Goal: Information Seeking & Learning: Learn about a topic

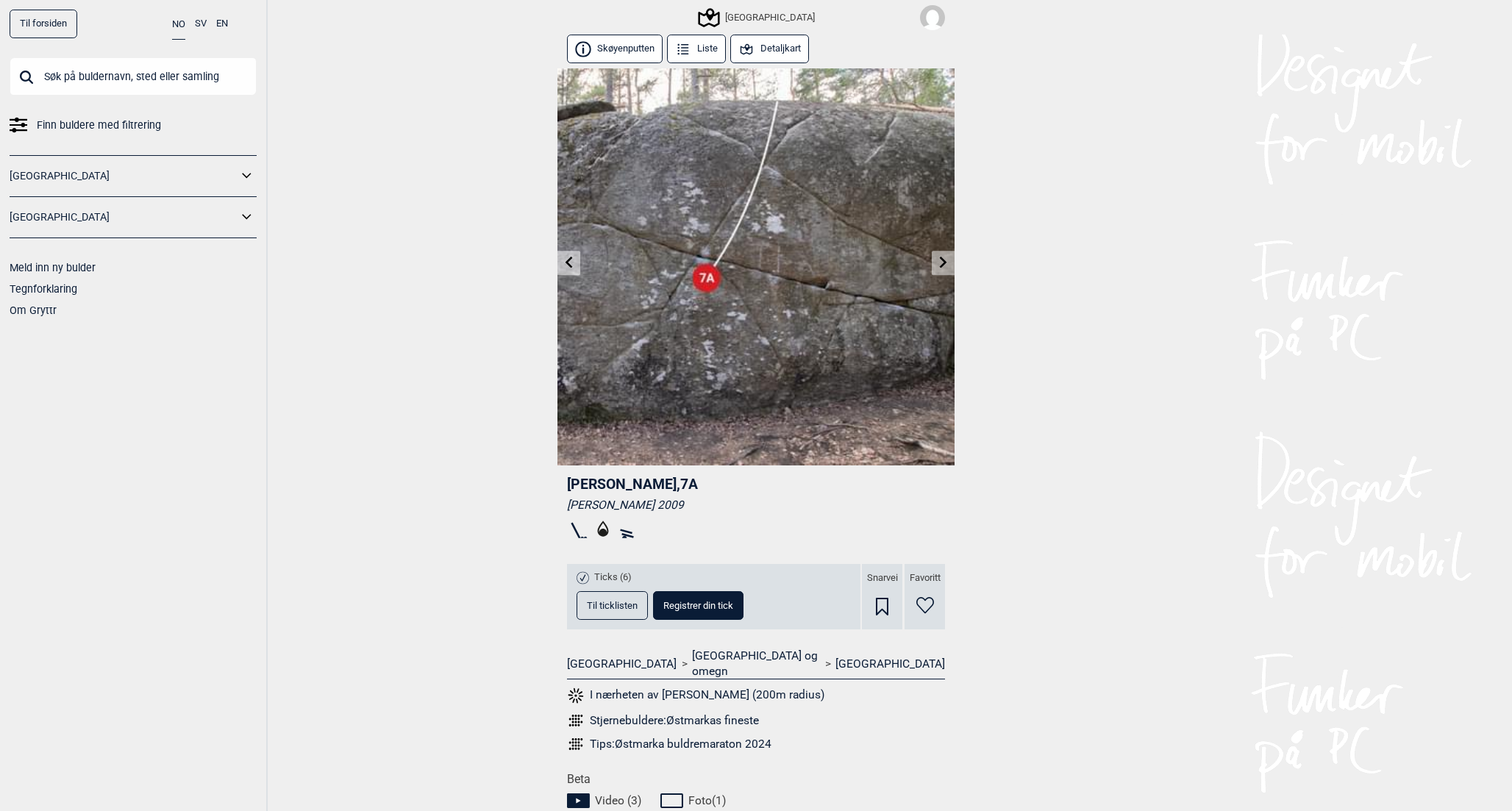
click at [779, 42] on button "Detaljkart" at bounding box center [770, 48] width 78 height 29
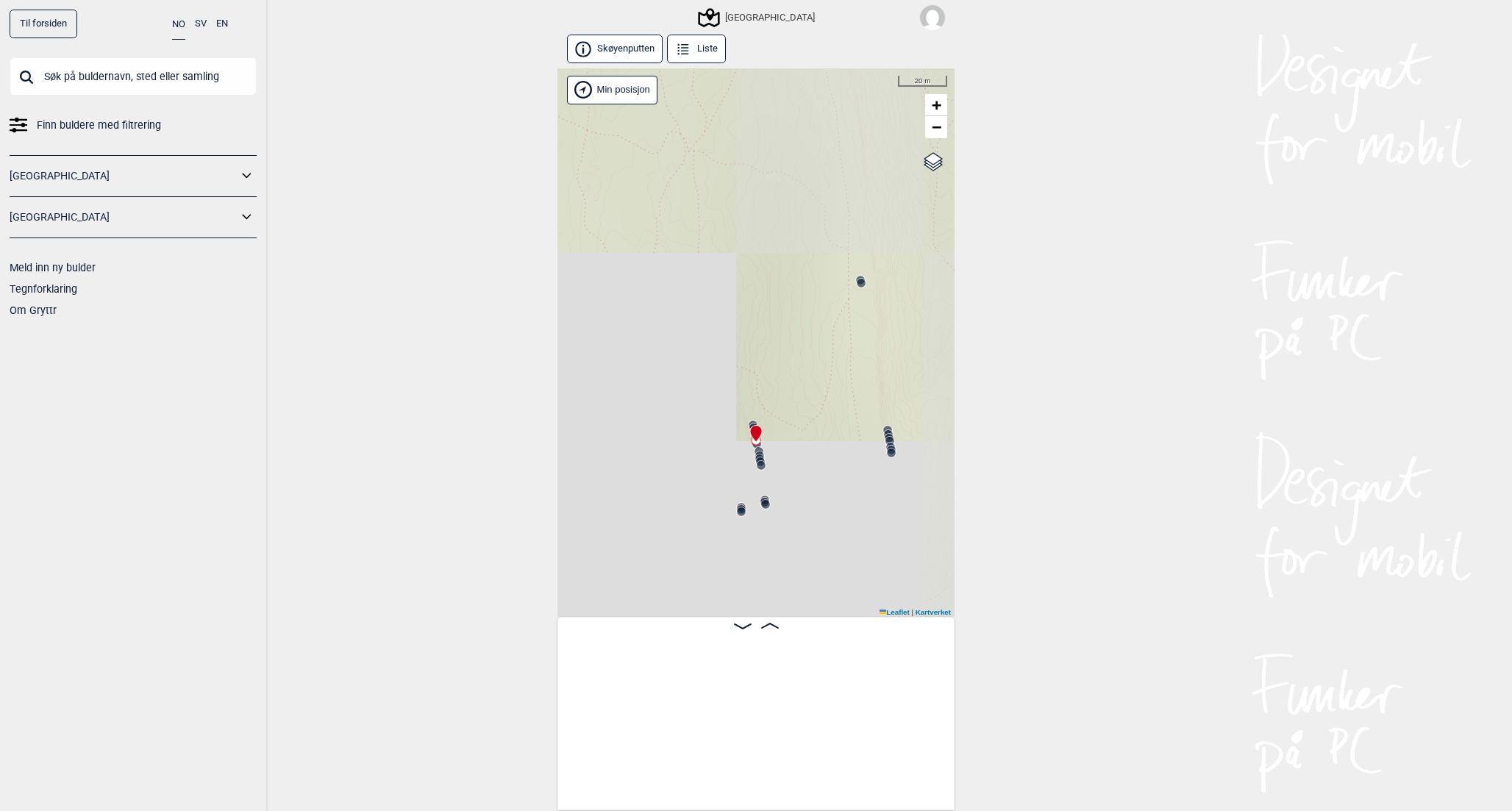
scroll to position [0, 26724]
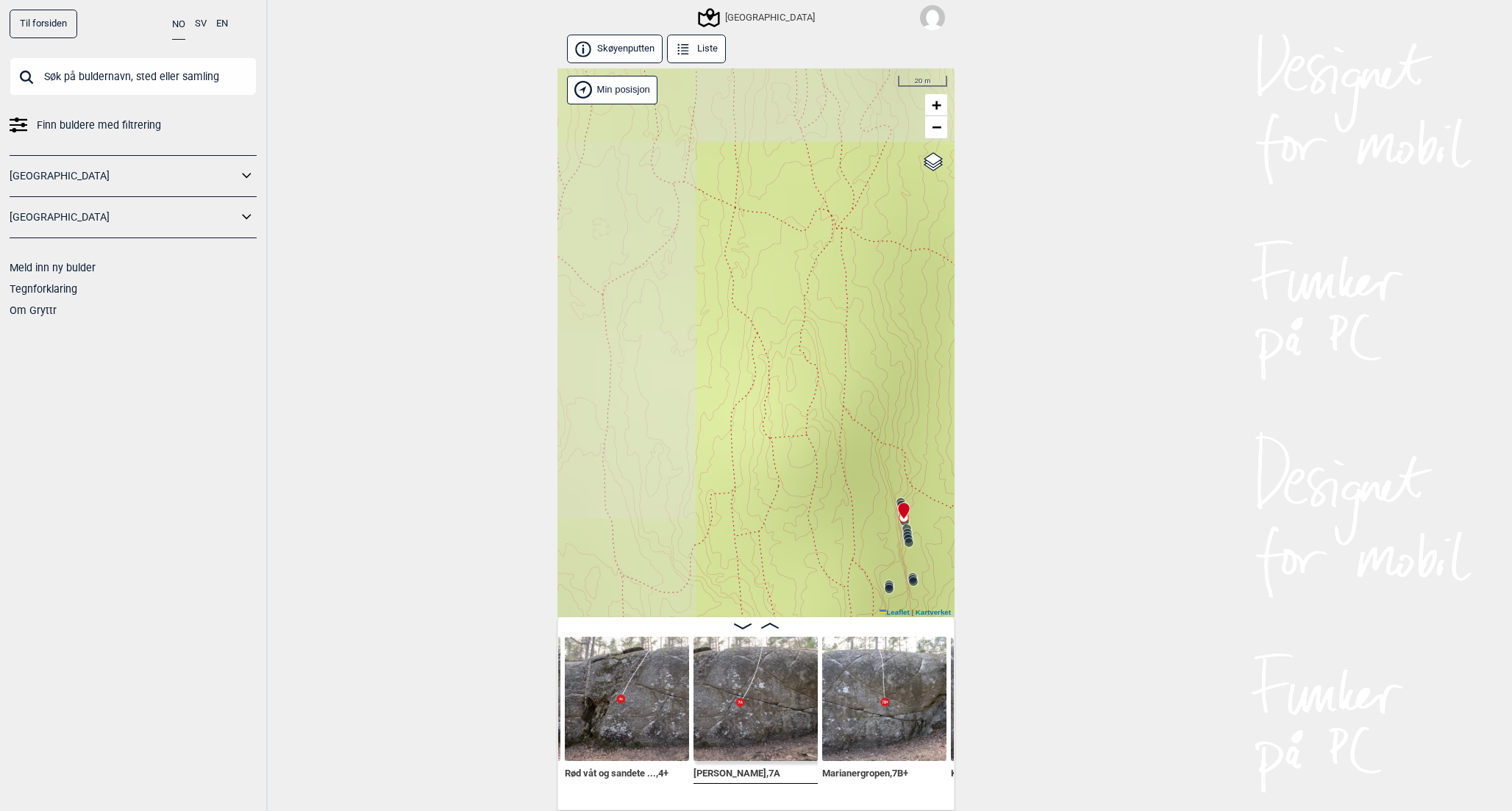
drag, startPoint x: 676, startPoint y: 269, endPoint x: 822, endPoint y: 348, distance: 166.0
click at [825, 348] on div "Speidersteinen Barnehageveggen Cowboyveggen Bølerveggen [GEOGRAPHIC_DATA]" at bounding box center [756, 342] width 397 height 549
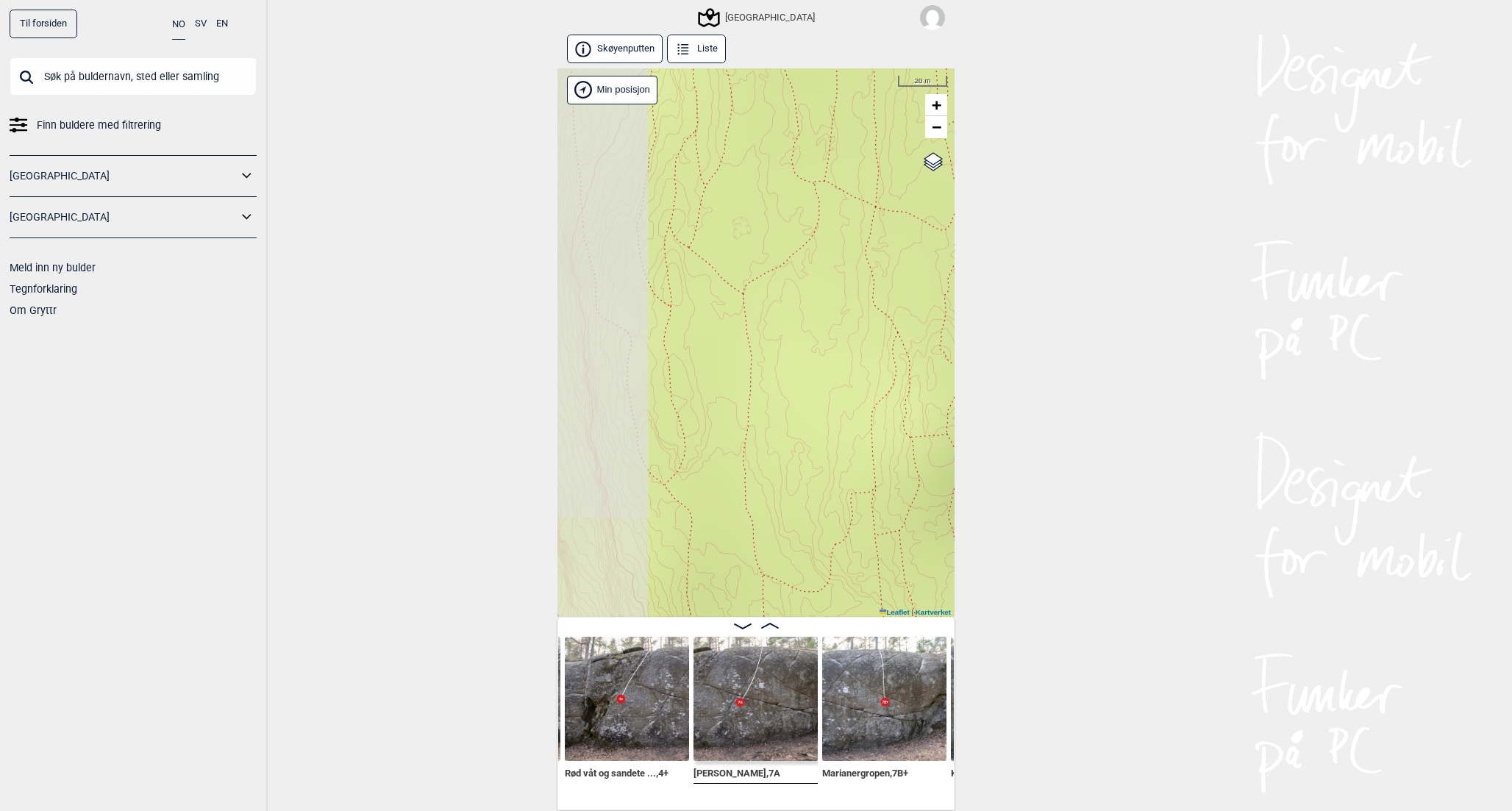
drag, startPoint x: 791, startPoint y: 350, endPoint x: 937, endPoint y: 350, distance: 146.0
click at [937, 350] on div "Speidersteinen Barnehageveggen Cowboyveggen Bølerveggen [GEOGRAPHIC_DATA]" at bounding box center [756, 342] width 397 height 549
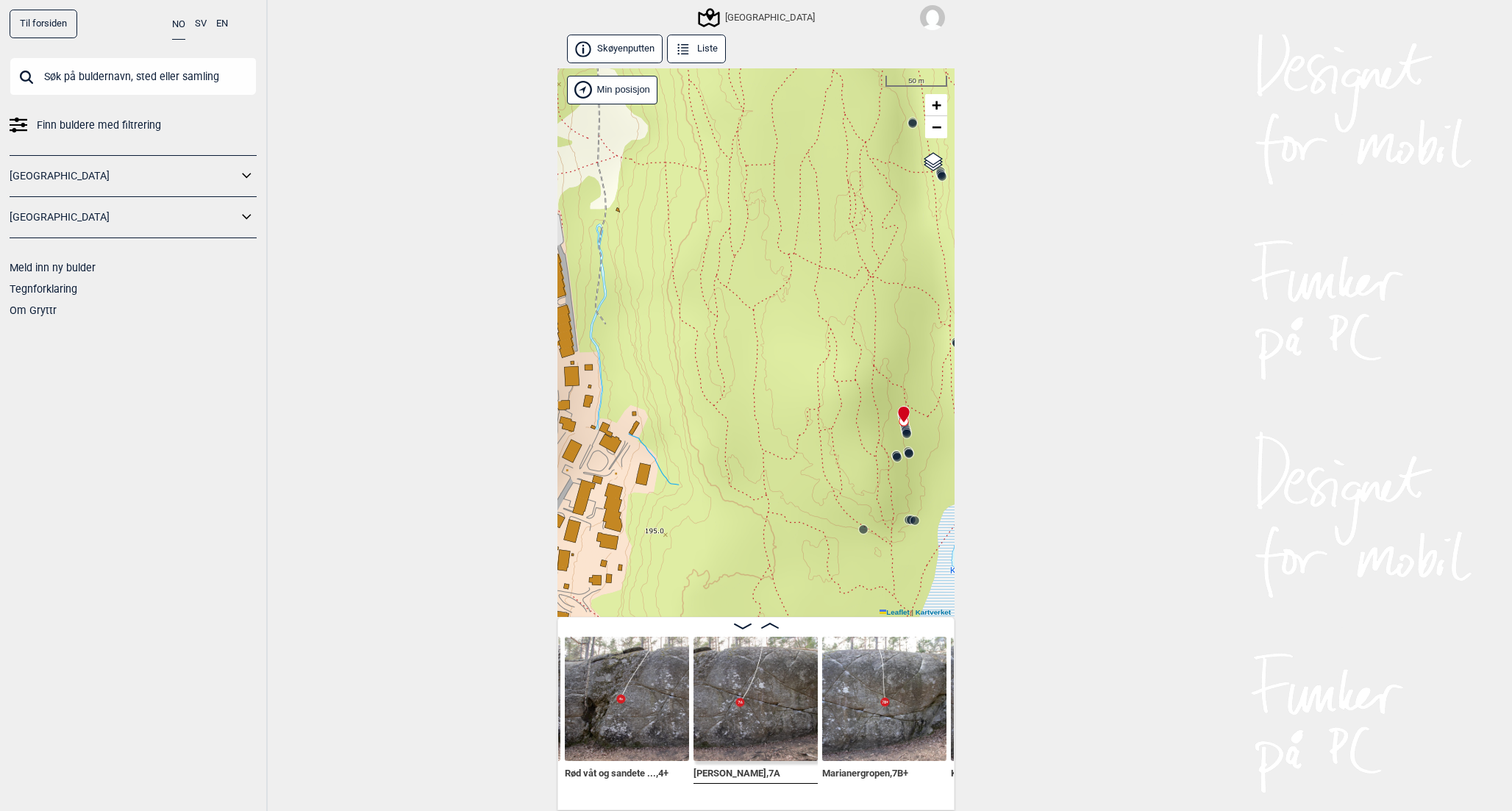
drag, startPoint x: 857, startPoint y: 402, endPoint x: 798, endPoint y: 392, distance: 59.8
click at [798, 392] on div "Speidersteinen Barnehageveggen Cowboyveggen Bølerveggen [GEOGRAPHIC_DATA]" at bounding box center [756, 342] width 397 height 549
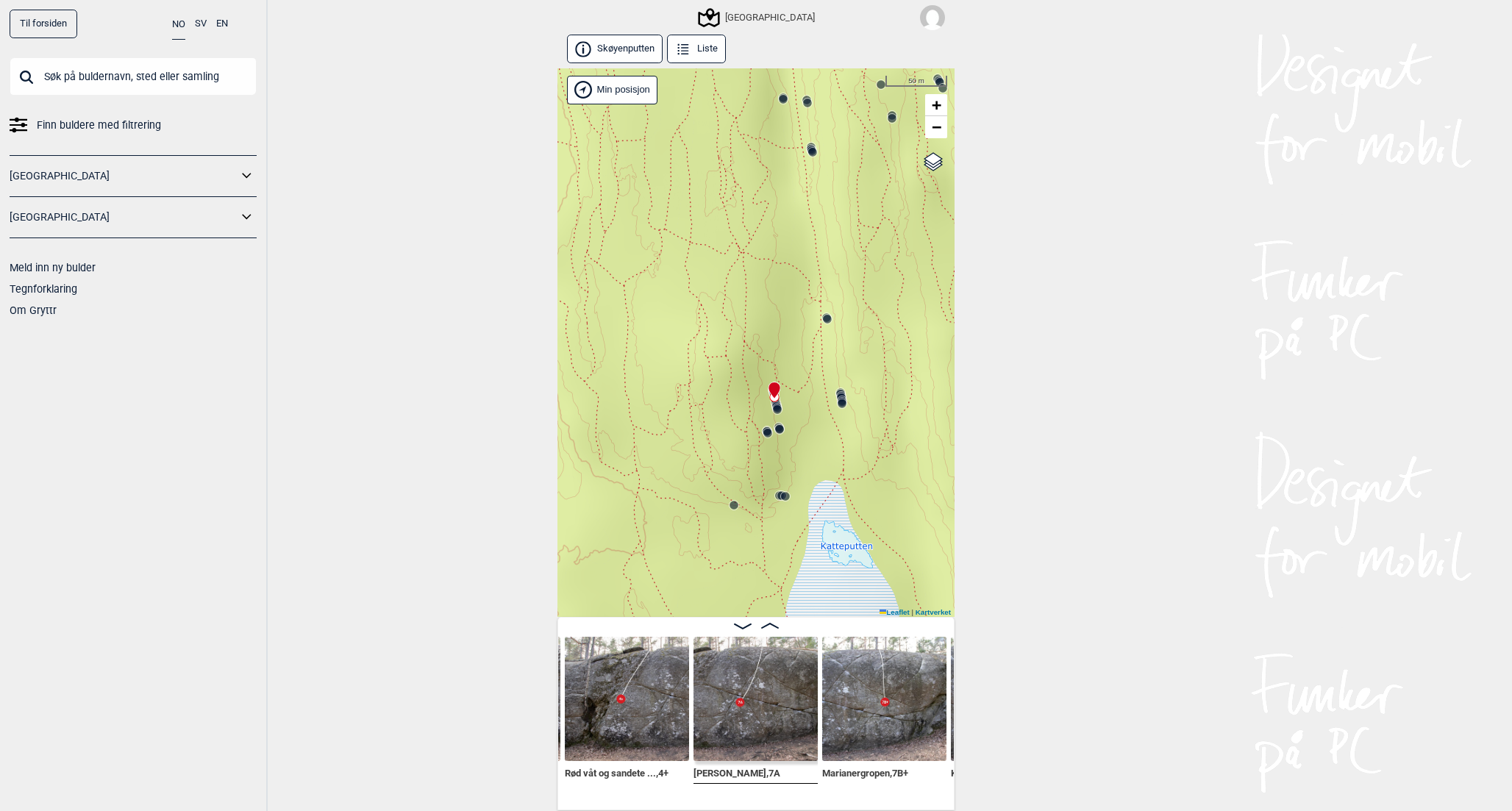
drag, startPoint x: 787, startPoint y: 370, endPoint x: 658, endPoint y: 346, distance: 131.2
click at [658, 346] on div "Speidersteinen Barnehageveggen Cowboyveggen Bølerveggen [GEOGRAPHIC_DATA]" at bounding box center [756, 342] width 397 height 549
click at [734, 503] on circle at bounding box center [733, 504] width 8 height 8
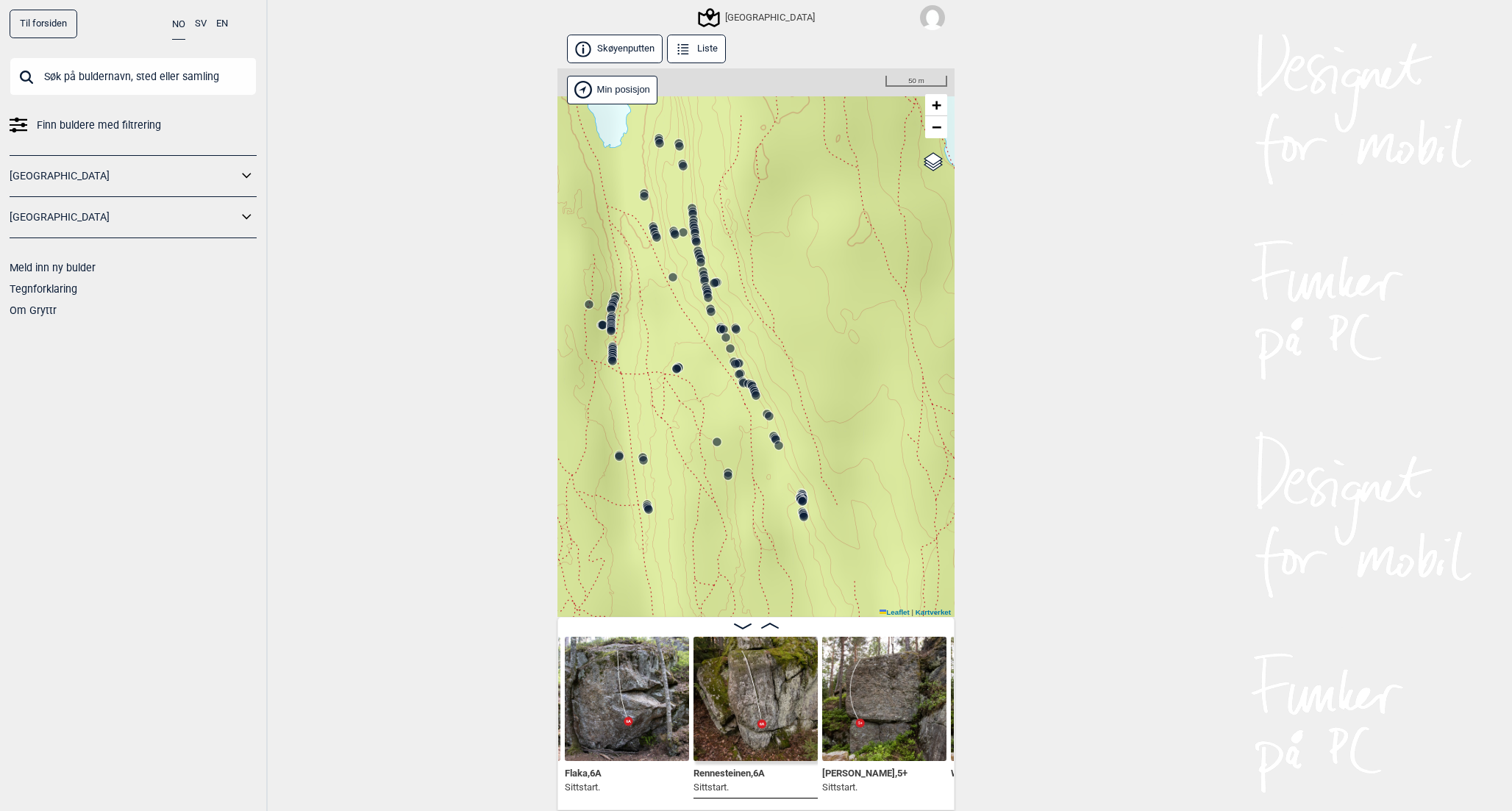
drag, startPoint x: 715, startPoint y: 476, endPoint x: 753, endPoint y: 547, distance: 80.5
click at [753, 551] on div "Speidersteinen Barnehageveggen Cowboyveggen Bølerveggen [GEOGRAPHIC_DATA]" at bounding box center [756, 342] width 397 height 549
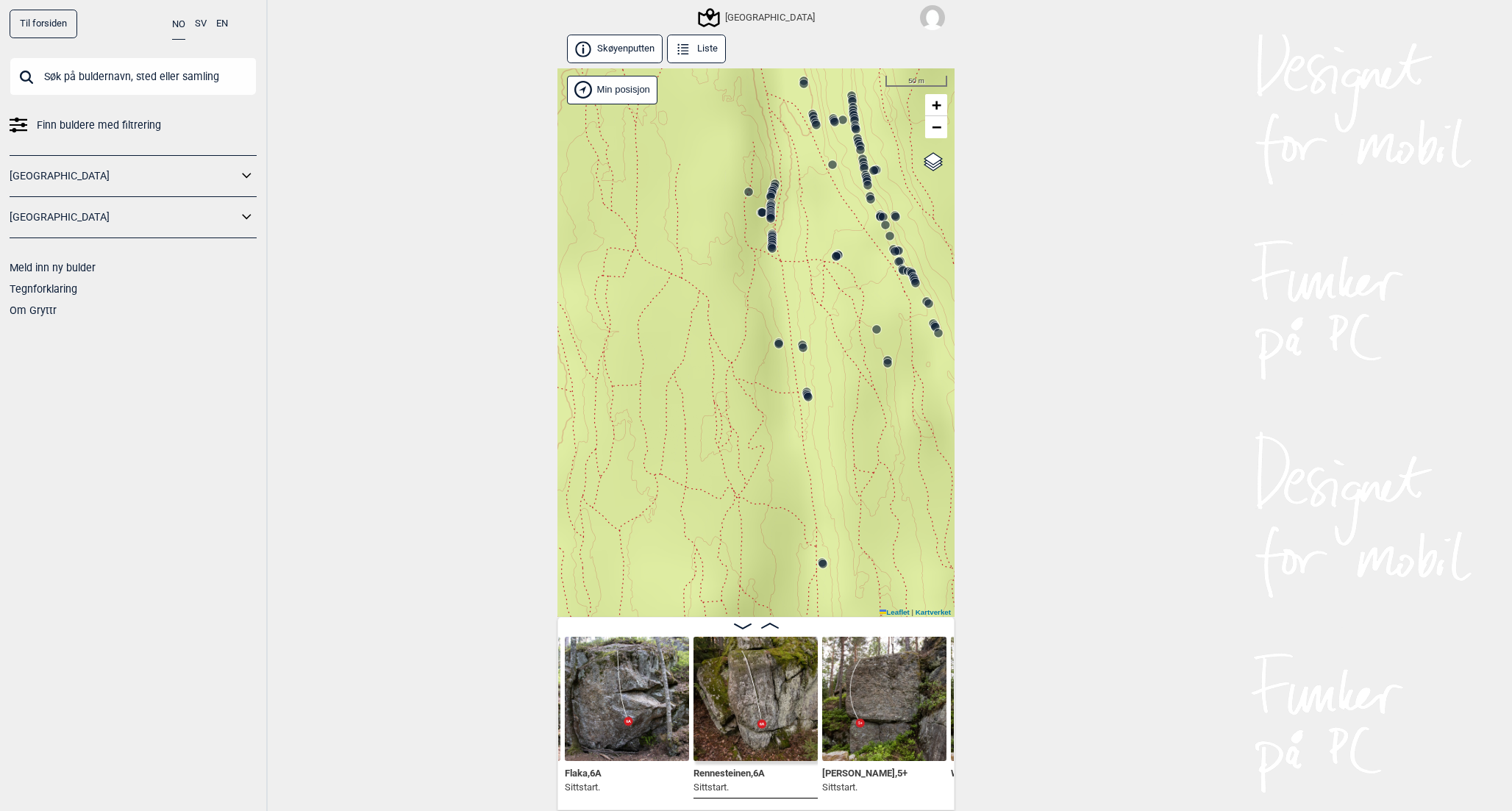
drag, startPoint x: 752, startPoint y: 550, endPoint x: 922, endPoint y: 440, distance: 202.5
click at [922, 440] on div "Speidersteinen Barnehageveggen Cowboyveggen Bølerveggen [GEOGRAPHIC_DATA]" at bounding box center [756, 342] width 397 height 549
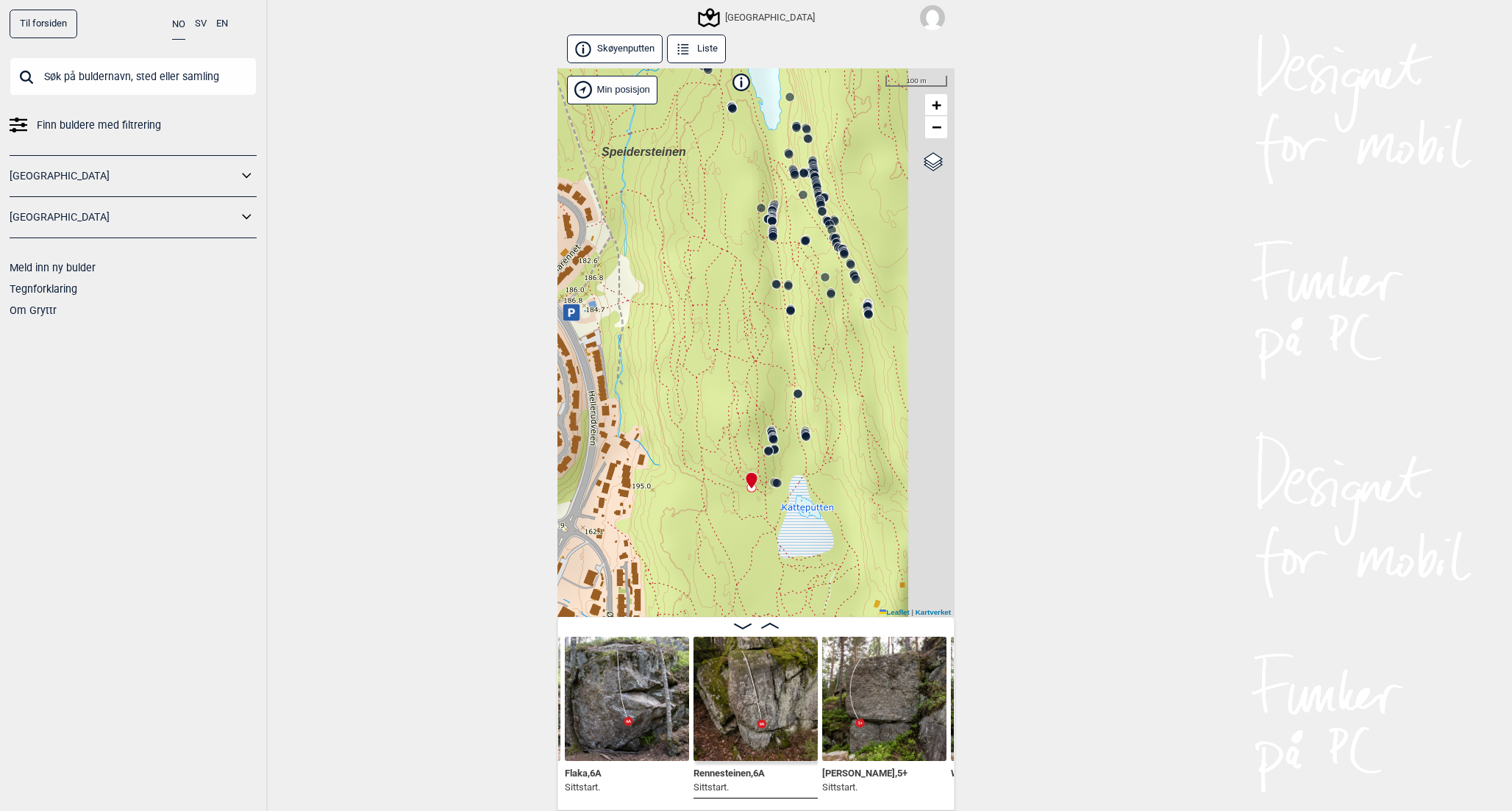
drag, startPoint x: 921, startPoint y: 444, endPoint x: 844, endPoint y: 335, distance: 133.5
click at [844, 335] on div "Speidersteinen Barnehageveggen Cowboyveggen Bølerveggen [GEOGRAPHIC_DATA]" at bounding box center [756, 342] width 397 height 549
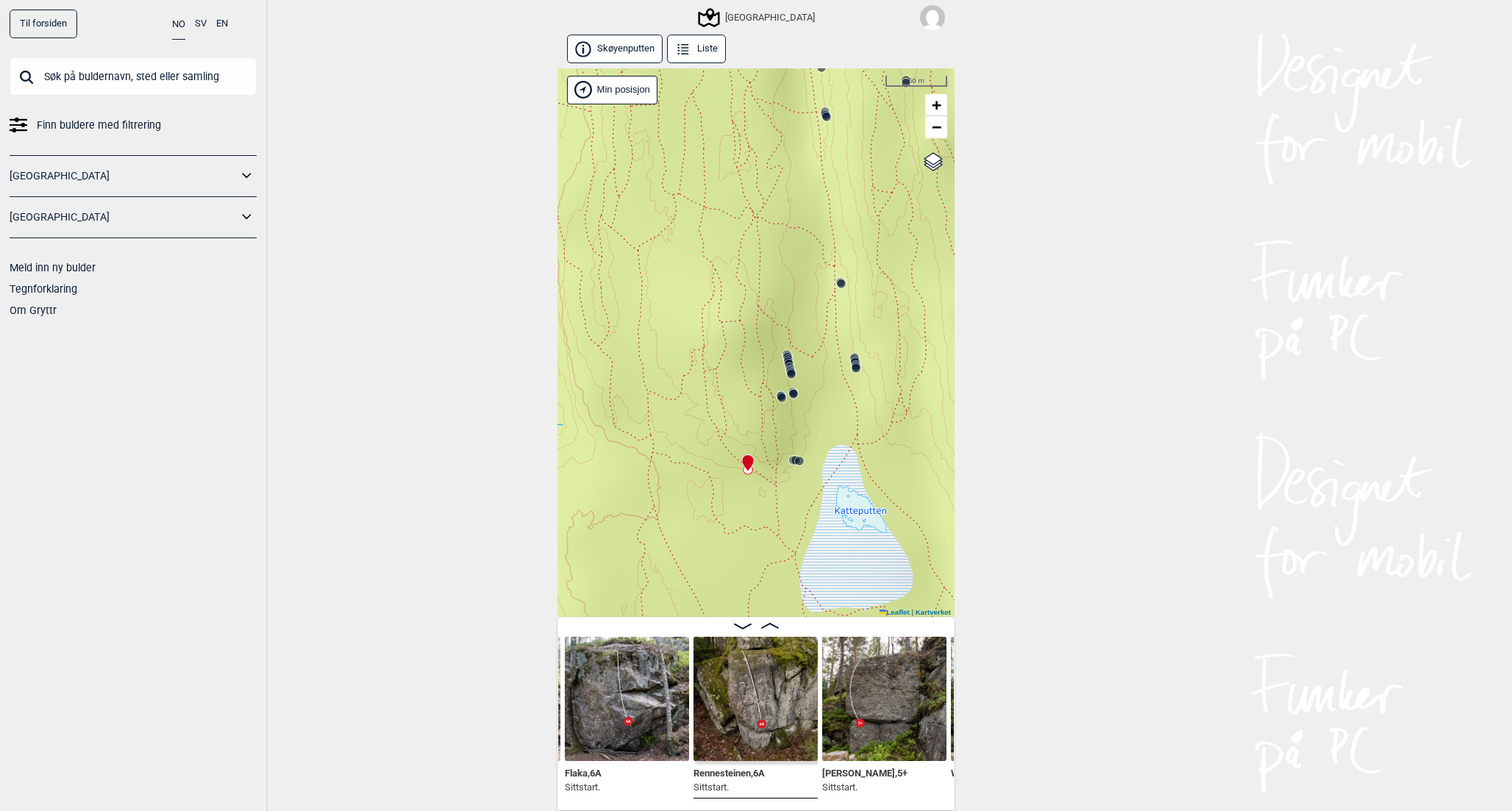
click at [801, 460] on circle at bounding box center [798, 460] width 8 height 8
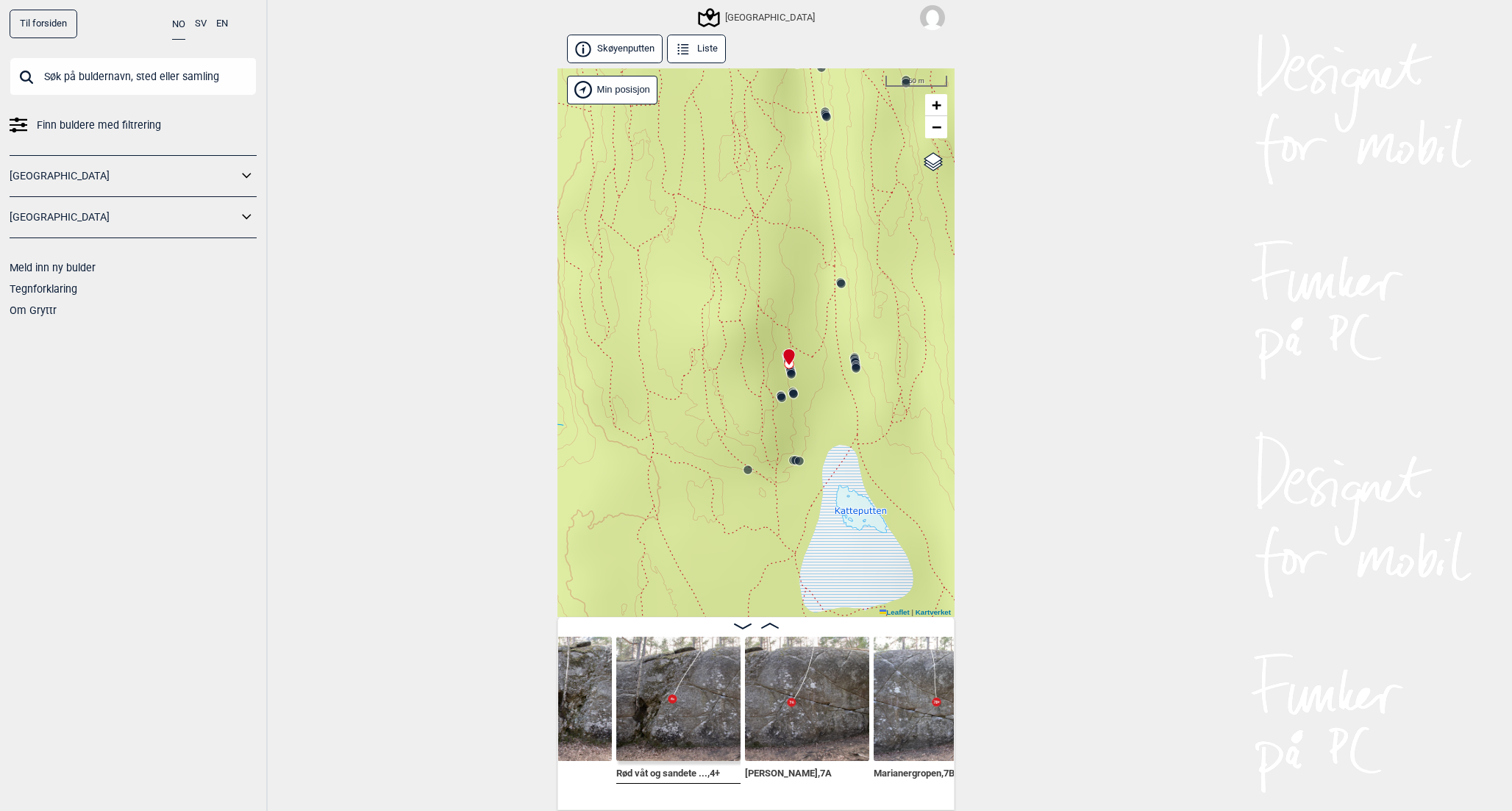
scroll to position [0, 26808]
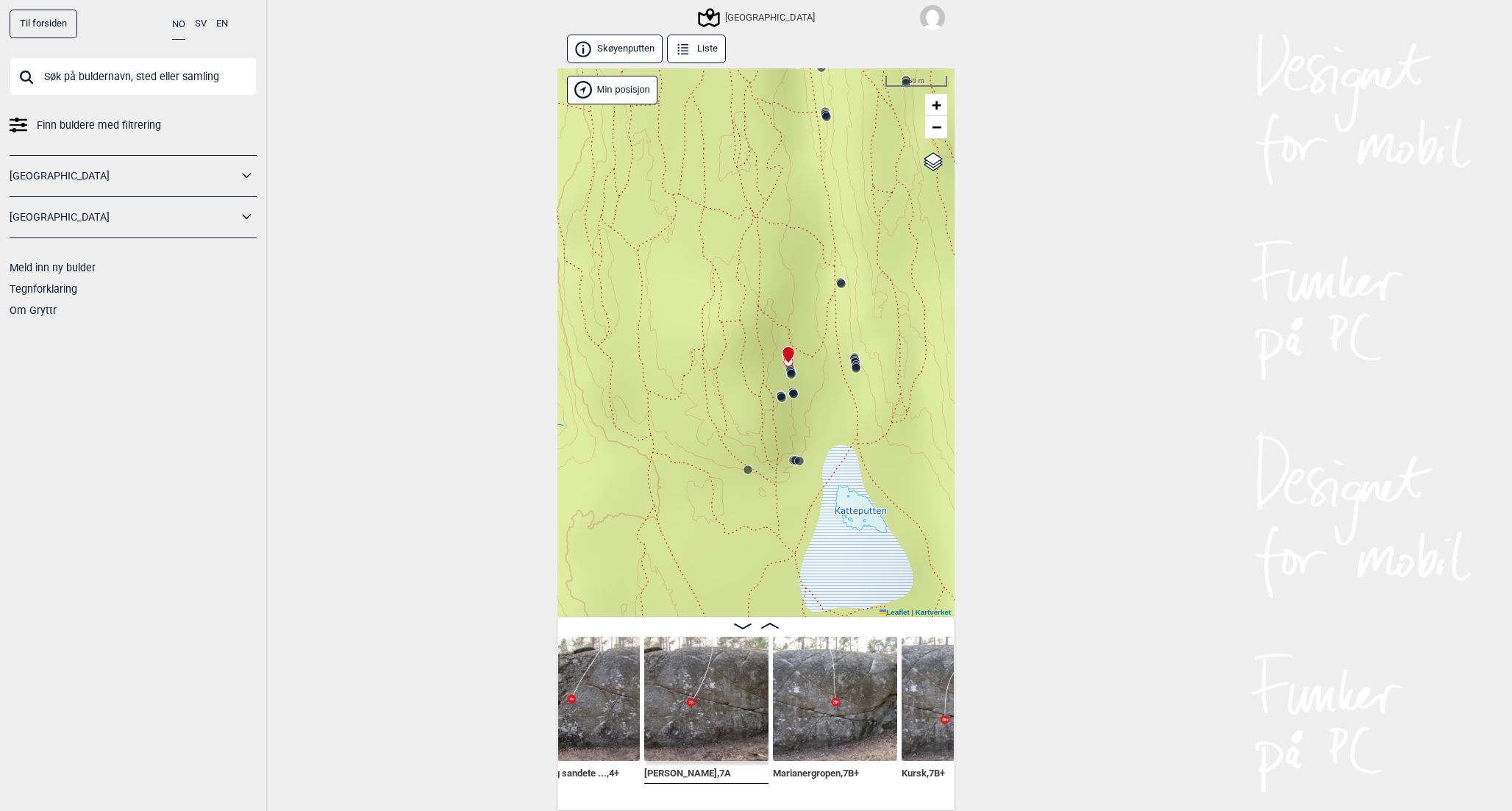
scroll to position [0, 26844]
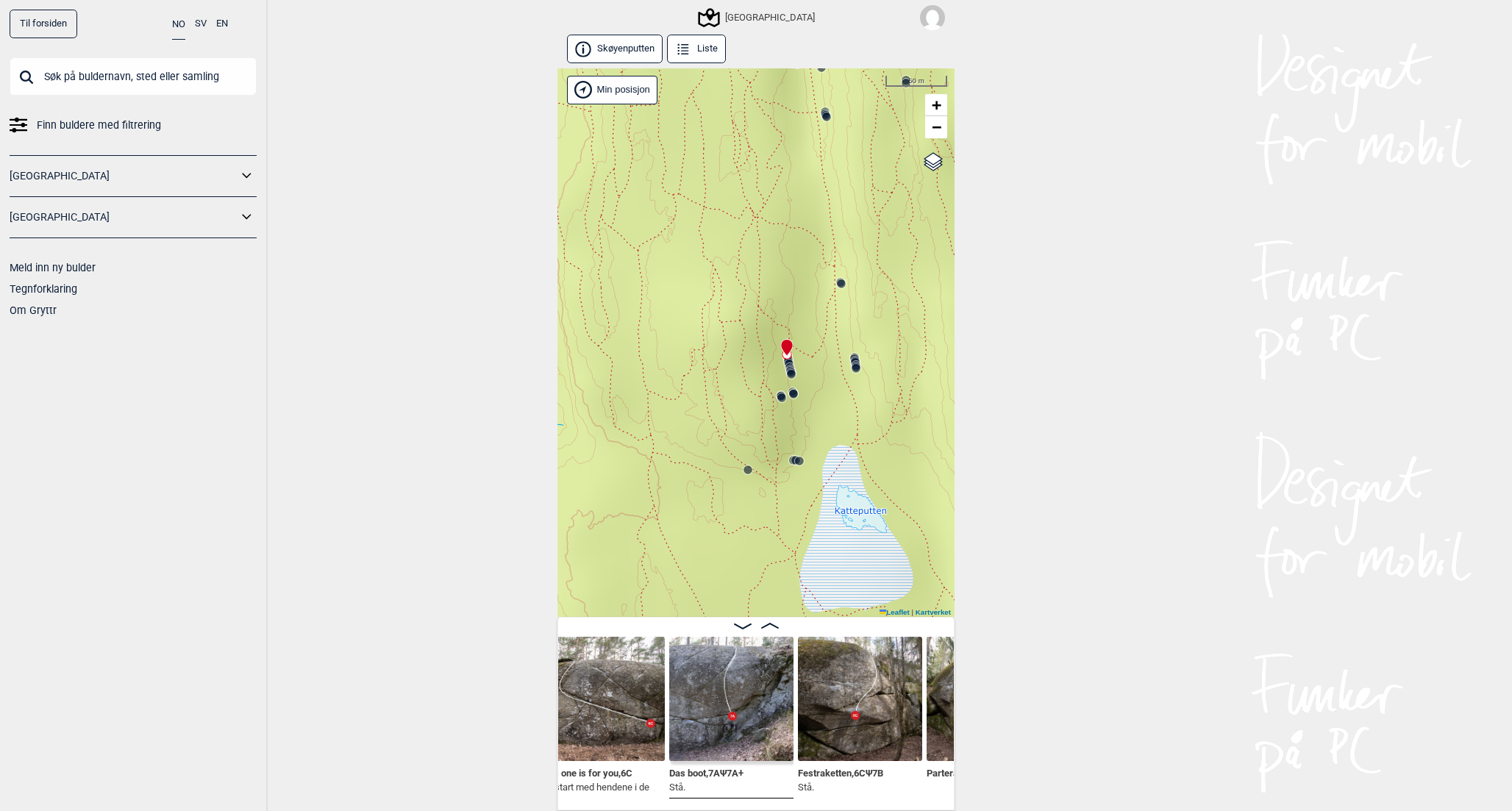
scroll to position [0, 27368]
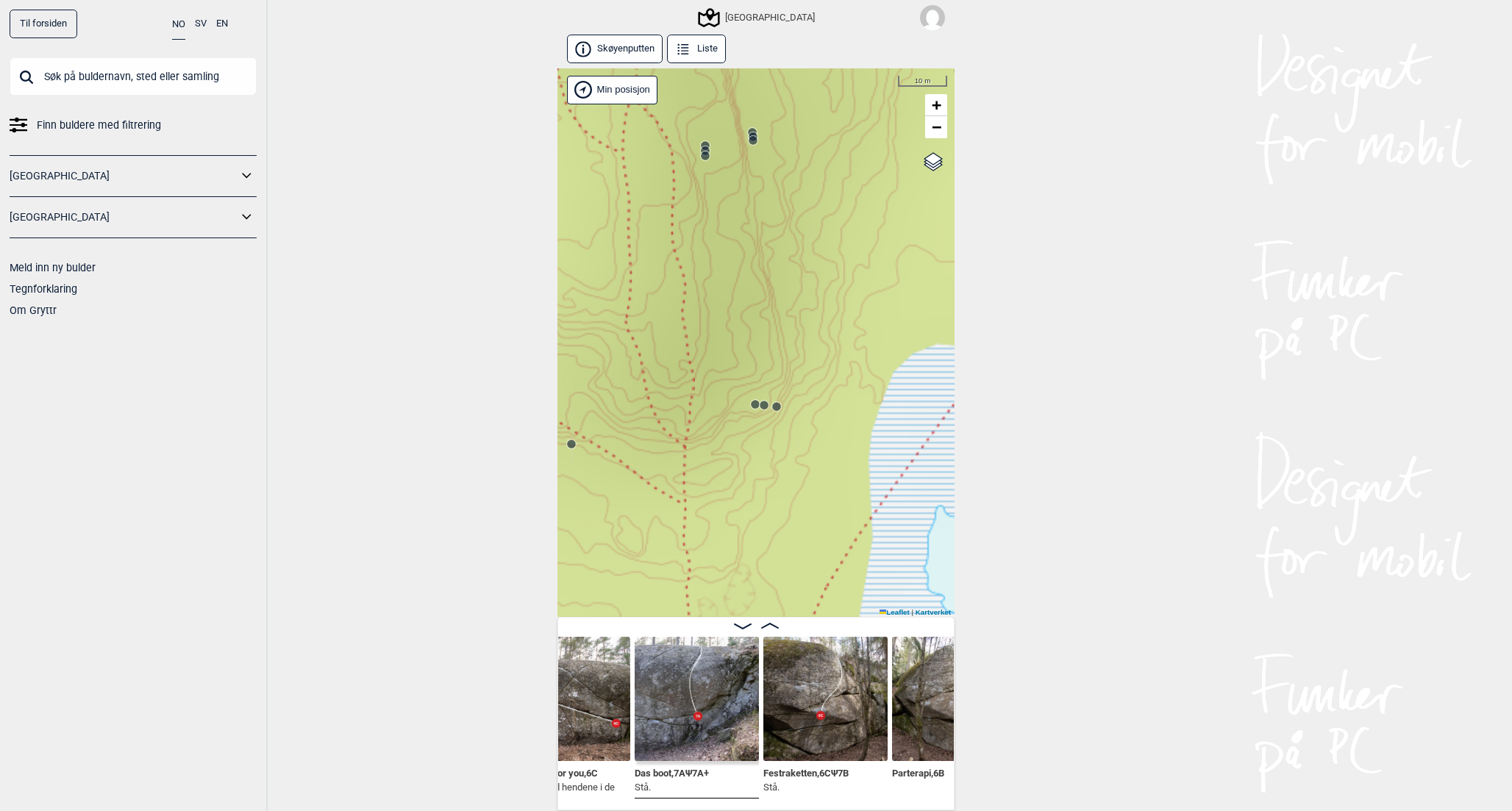
click at [845, 643] on img at bounding box center [825, 698] width 124 height 124
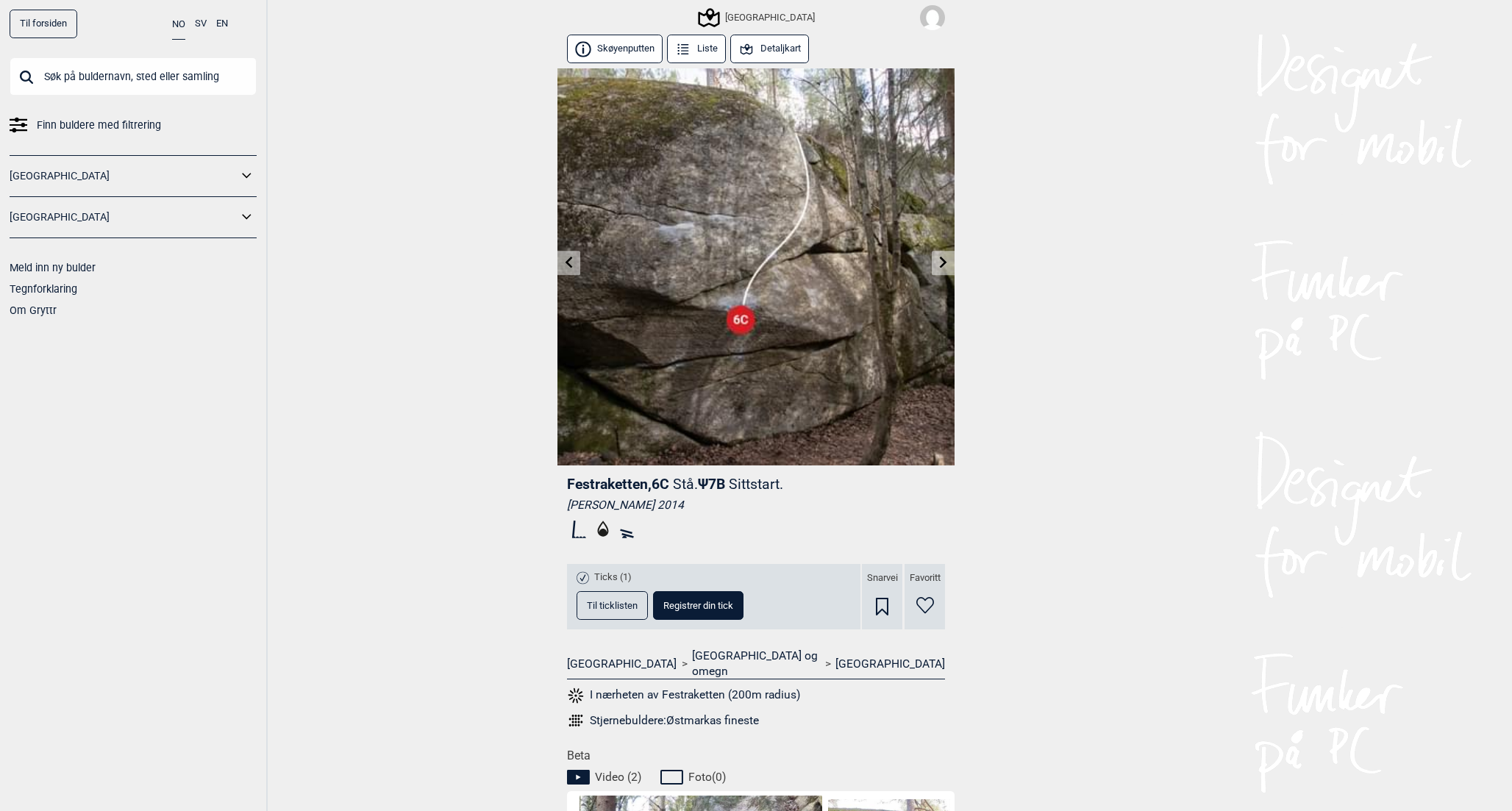
click at [787, 41] on button "Detaljkart" at bounding box center [770, 48] width 78 height 29
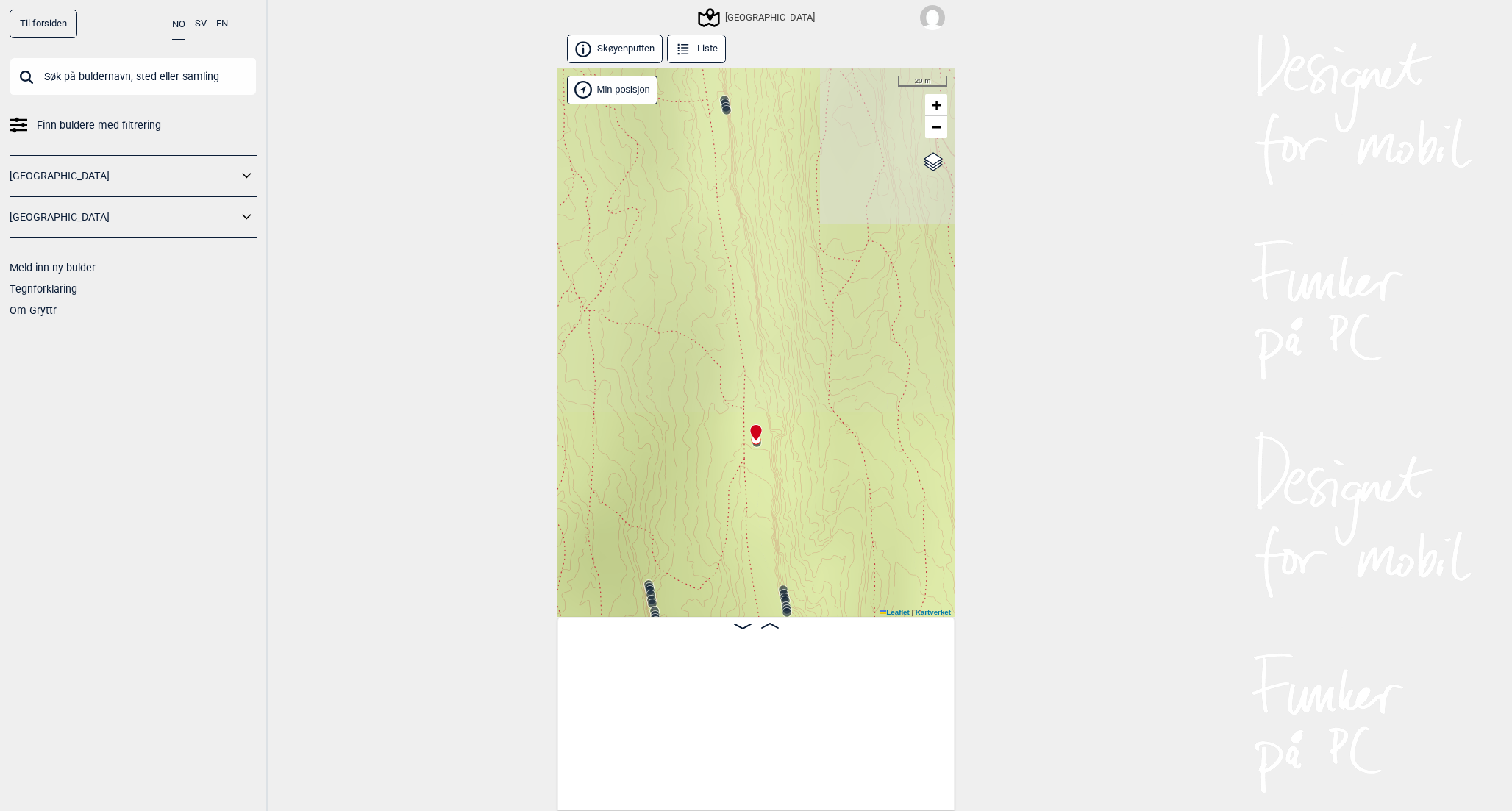
scroll to position [0, 27345]
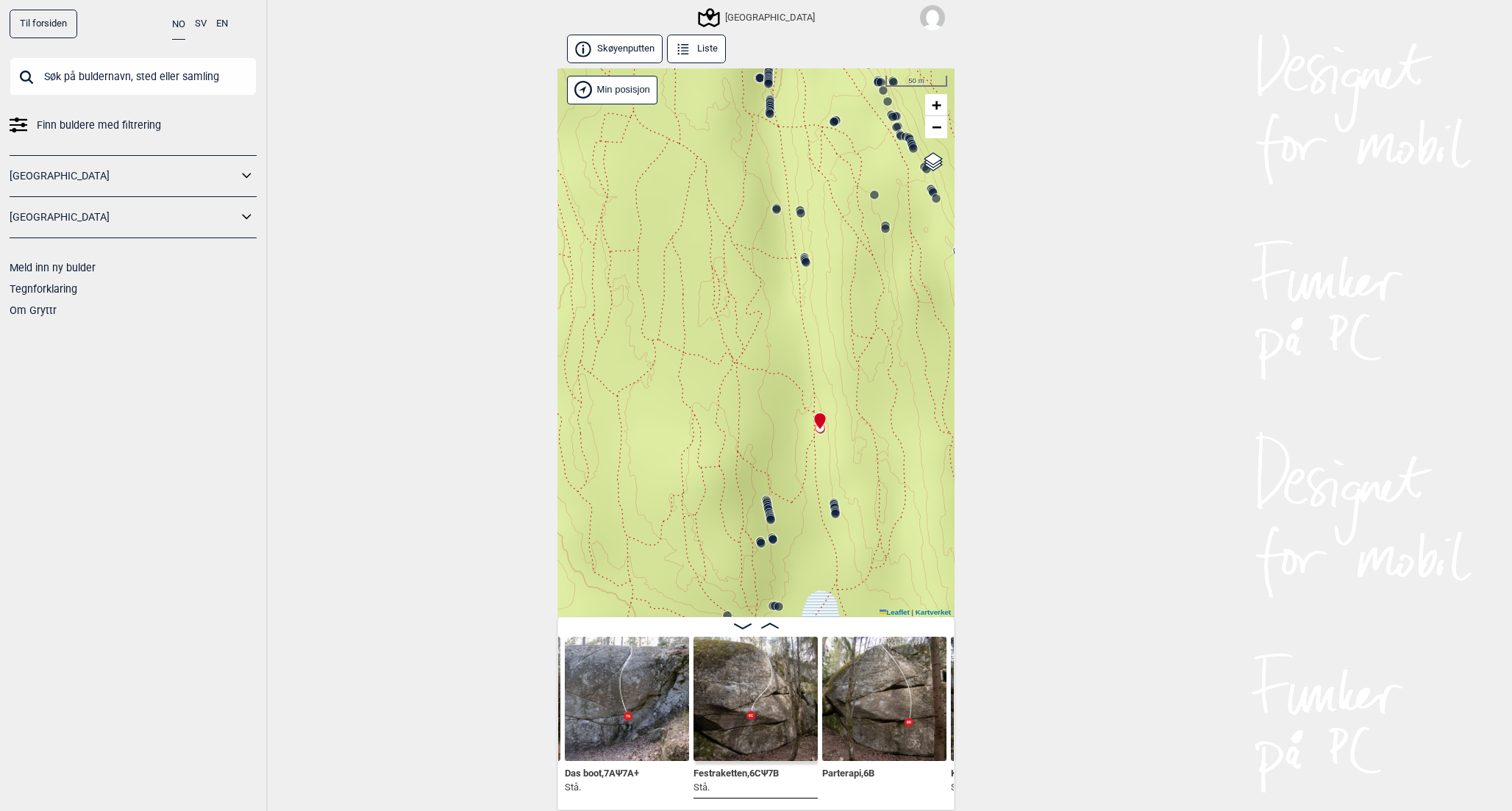
drag, startPoint x: 687, startPoint y: 426, endPoint x: 757, endPoint y: 471, distance: 83.2
click at [757, 471] on div "Speidersteinen Barnehageveggen Cowboyveggen Bølerveggen [GEOGRAPHIC_DATA]" at bounding box center [756, 342] width 397 height 549
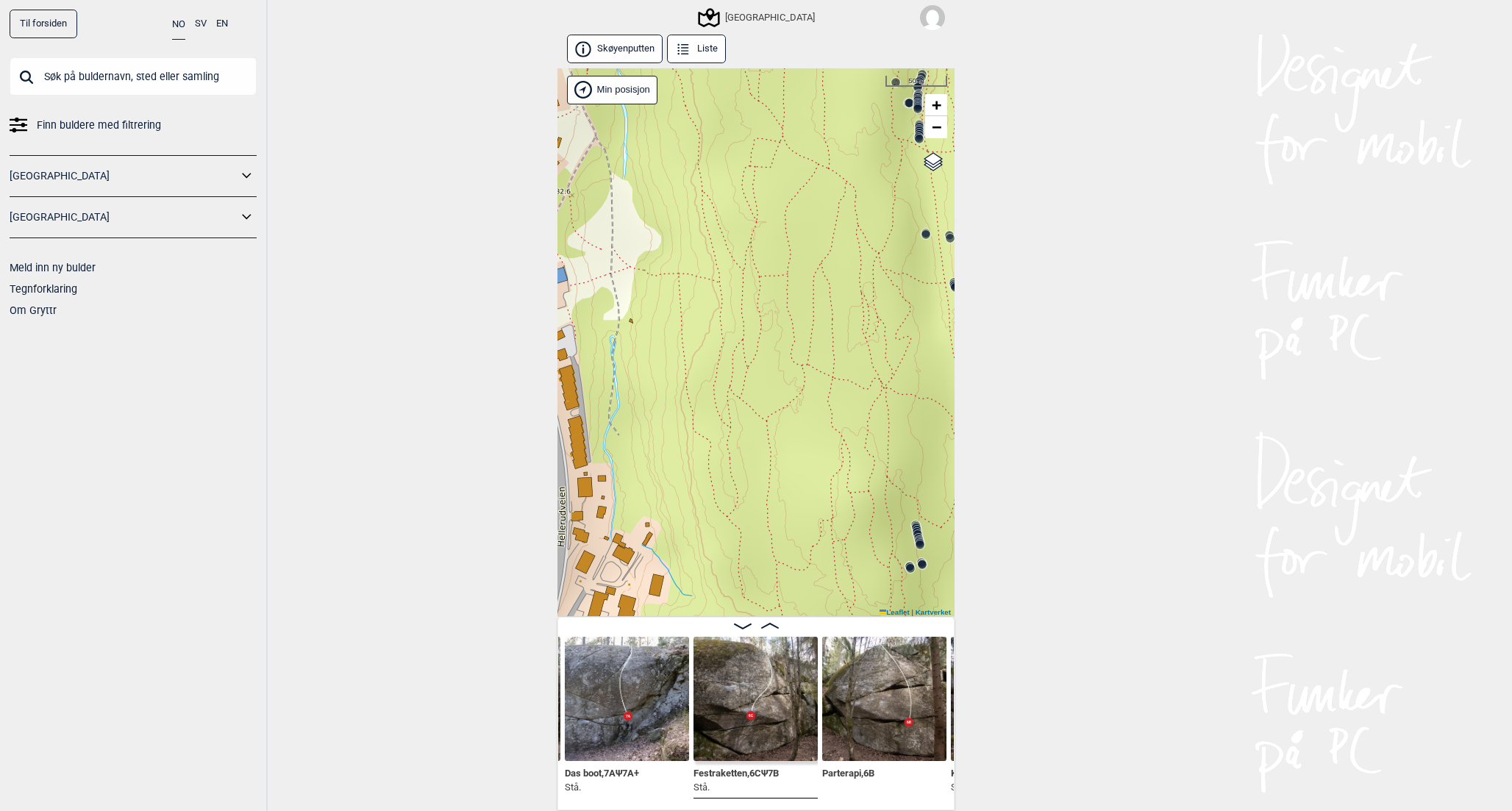
drag, startPoint x: 600, startPoint y: 355, endPoint x: 749, endPoint y: 380, distance: 151.1
click at [749, 380] on div "Speidersteinen Barnehageveggen Cowboyveggen Bølerveggen [GEOGRAPHIC_DATA]" at bounding box center [756, 342] width 397 height 549
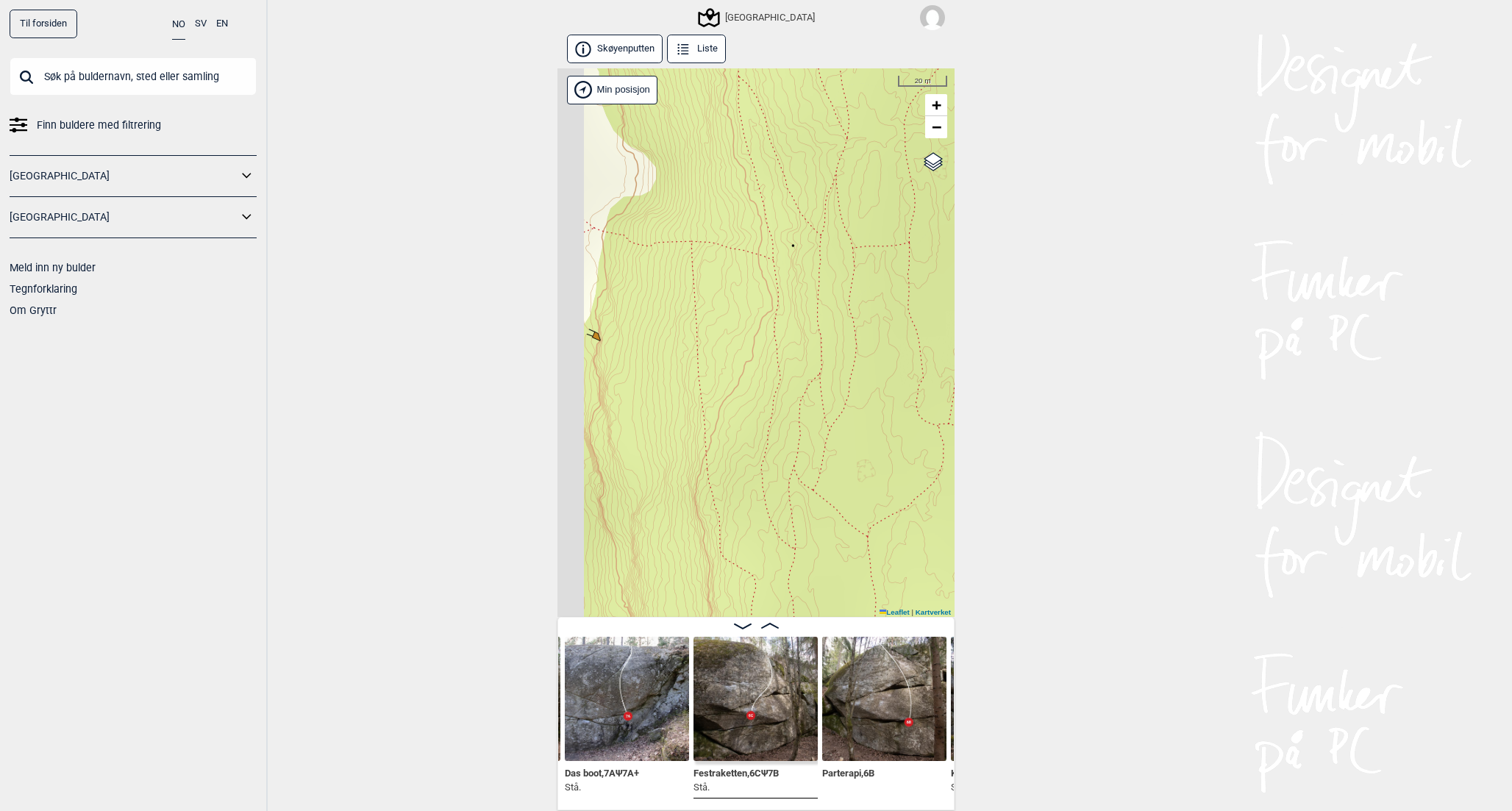
drag, startPoint x: 715, startPoint y: 370, endPoint x: 859, endPoint y: 371, distance: 144.0
click at [859, 371] on div "Speidersteinen Barnehageveggen Cowboyveggen Bølerveggen [GEOGRAPHIC_DATA]" at bounding box center [756, 342] width 397 height 549
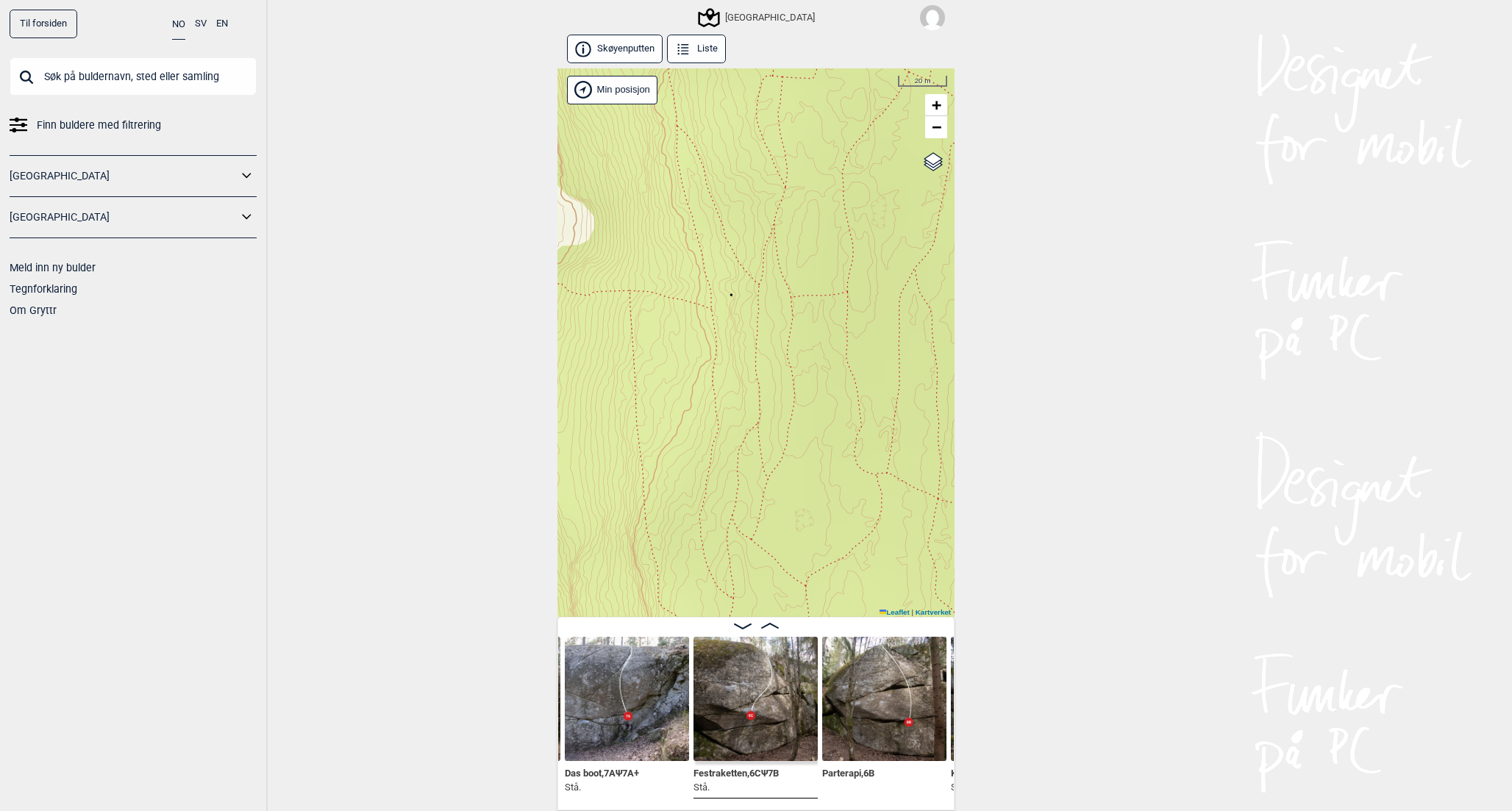
drag, startPoint x: 747, startPoint y: 335, endPoint x: 684, endPoint y: 384, distance: 79.8
click at [684, 384] on div "Speidersteinen Barnehageveggen Cowboyveggen Bølerveggen [GEOGRAPHIC_DATA]" at bounding box center [756, 342] width 397 height 549
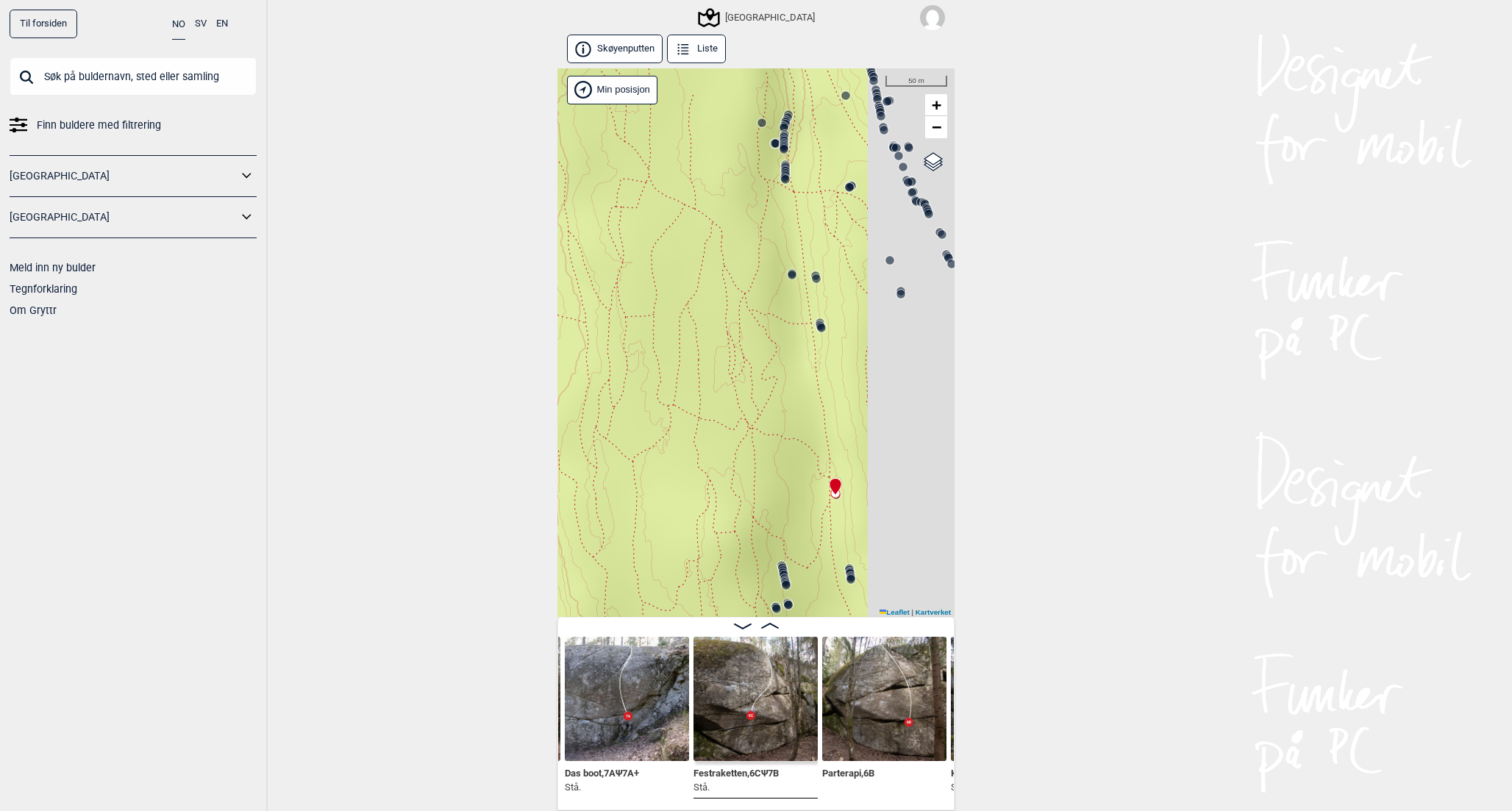
drag, startPoint x: 727, startPoint y: 323, endPoint x: 593, endPoint y: 323, distance: 134.0
click at [593, 323] on div "Speidersteinen Barnehageveggen Cowboyveggen Bølerveggen [GEOGRAPHIC_DATA]" at bounding box center [756, 342] width 397 height 549
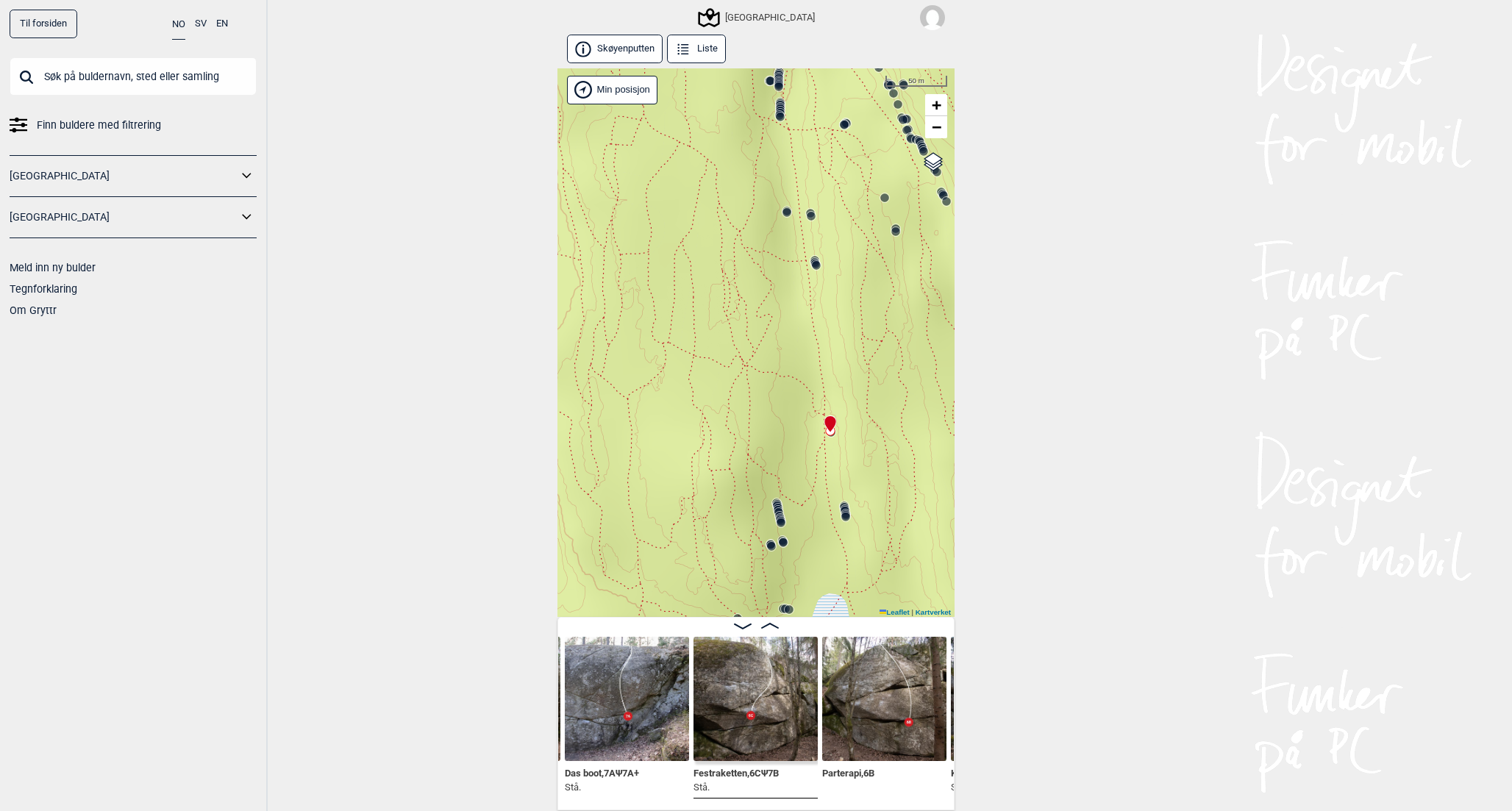
drag, startPoint x: 766, startPoint y: 459, endPoint x: 766, endPoint y: 396, distance: 63.0
click at [766, 396] on div "Speidersteinen Barnehageveggen Cowboyveggen Bølerveggen [GEOGRAPHIC_DATA]" at bounding box center [756, 342] width 397 height 549
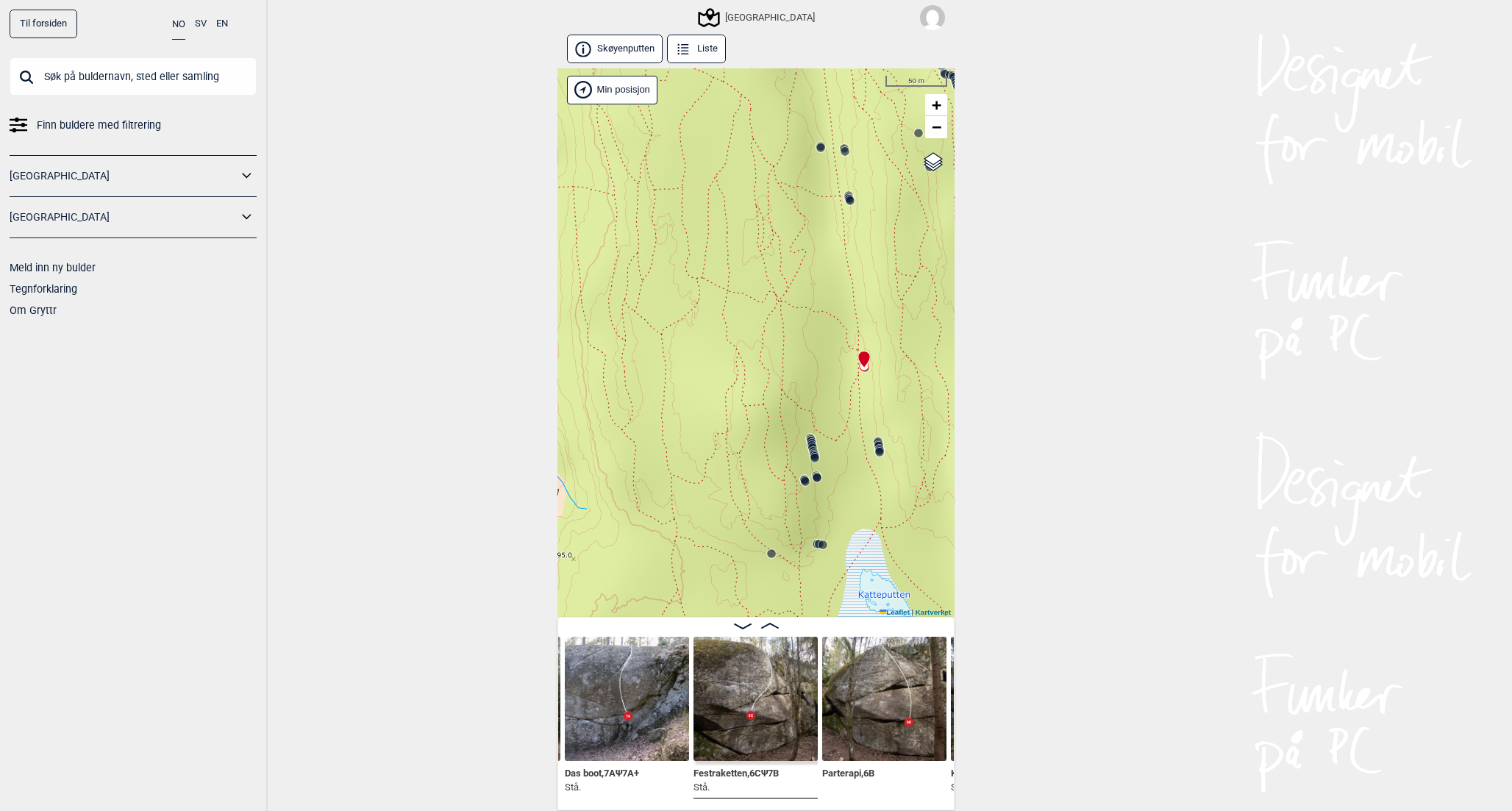
drag, startPoint x: 749, startPoint y: 555, endPoint x: 784, endPoint y: 490, distance: 73.8
click at [784, 490] on div "Speidersteinen Barnehageveggen Cowboyveggen Bølerveggen [GEOGRAPHIC_DATA]" at bounding box center [756, 342] width 397 height 549
click at [628, 691] on img at bounding box center [627, 698] width 124 height 124
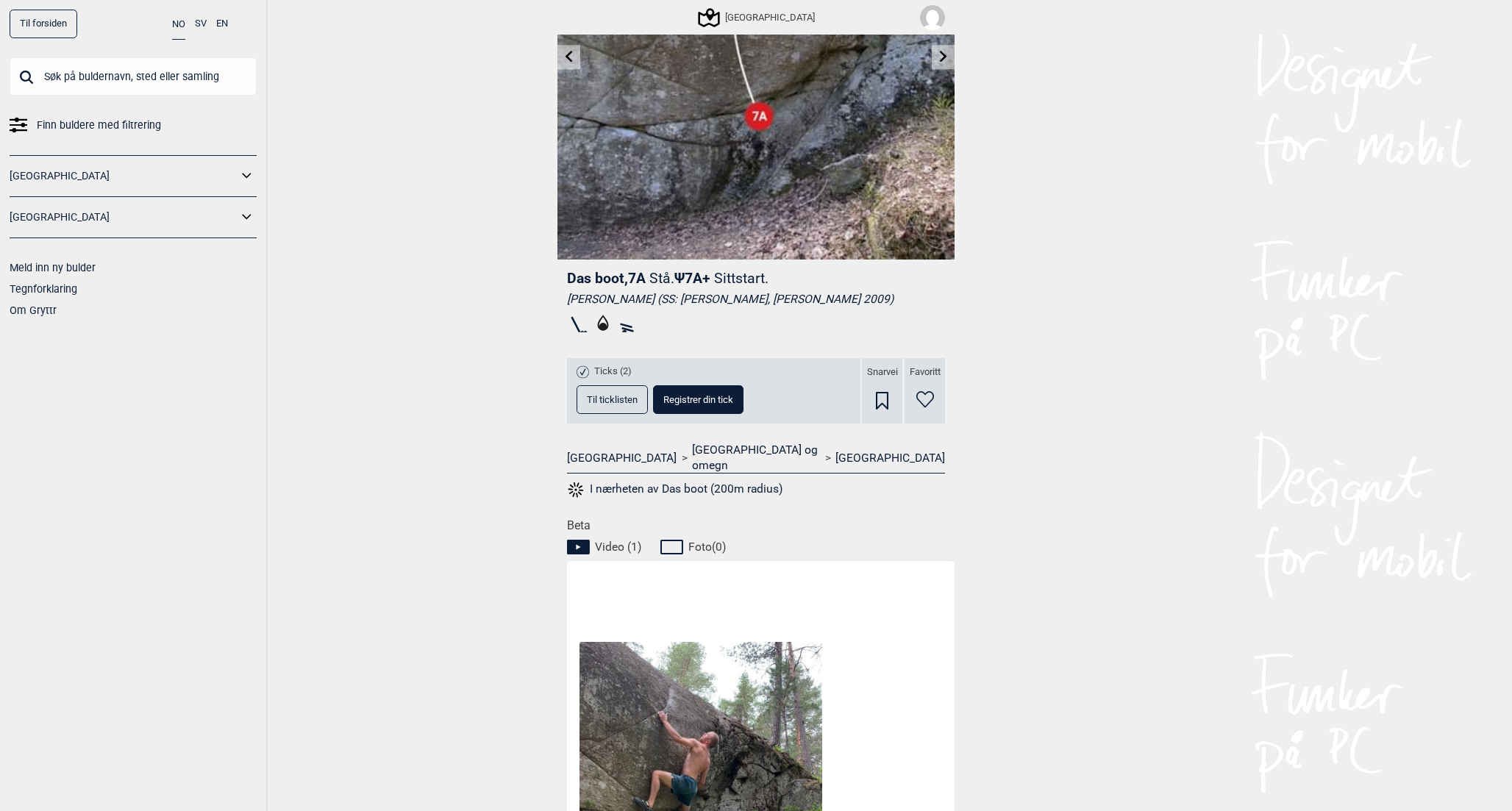
scroll to position [437, 0]
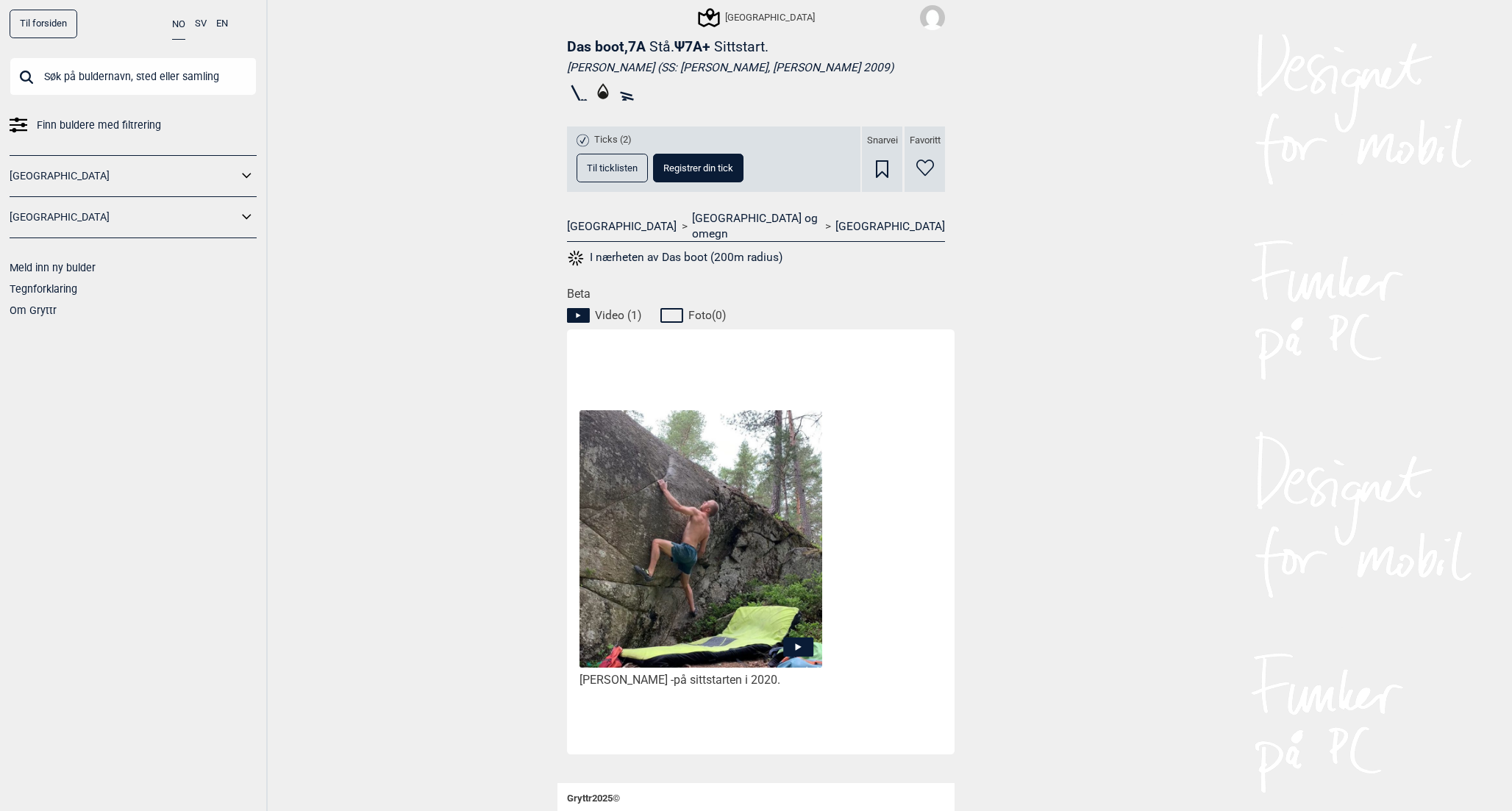
click at [721, 597] on img at bounding box center [701, 539] width 243 height 257
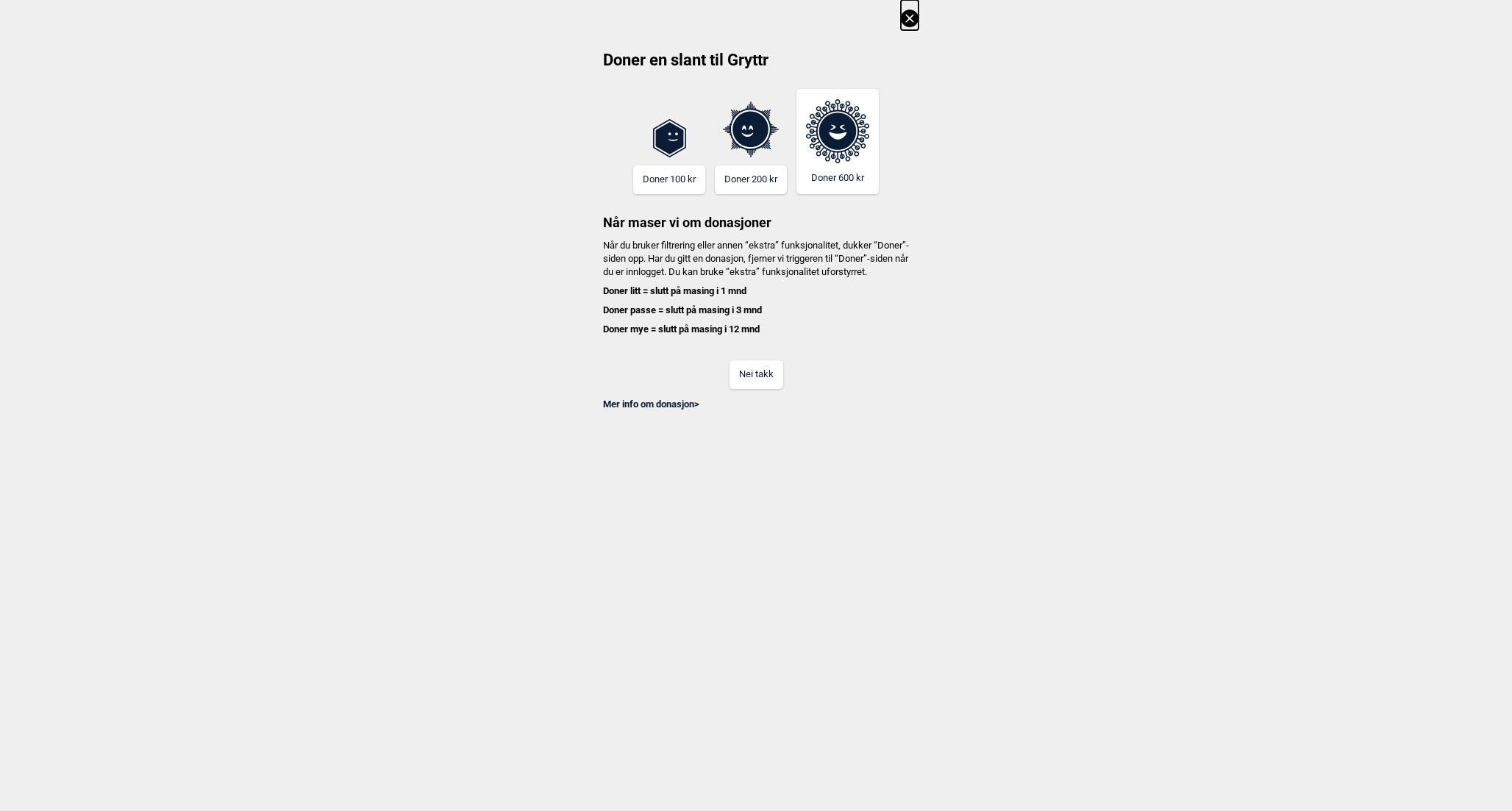
click at [773, 389] on button "Nei takk" at bounding box center [756, 374] width 54 height 29
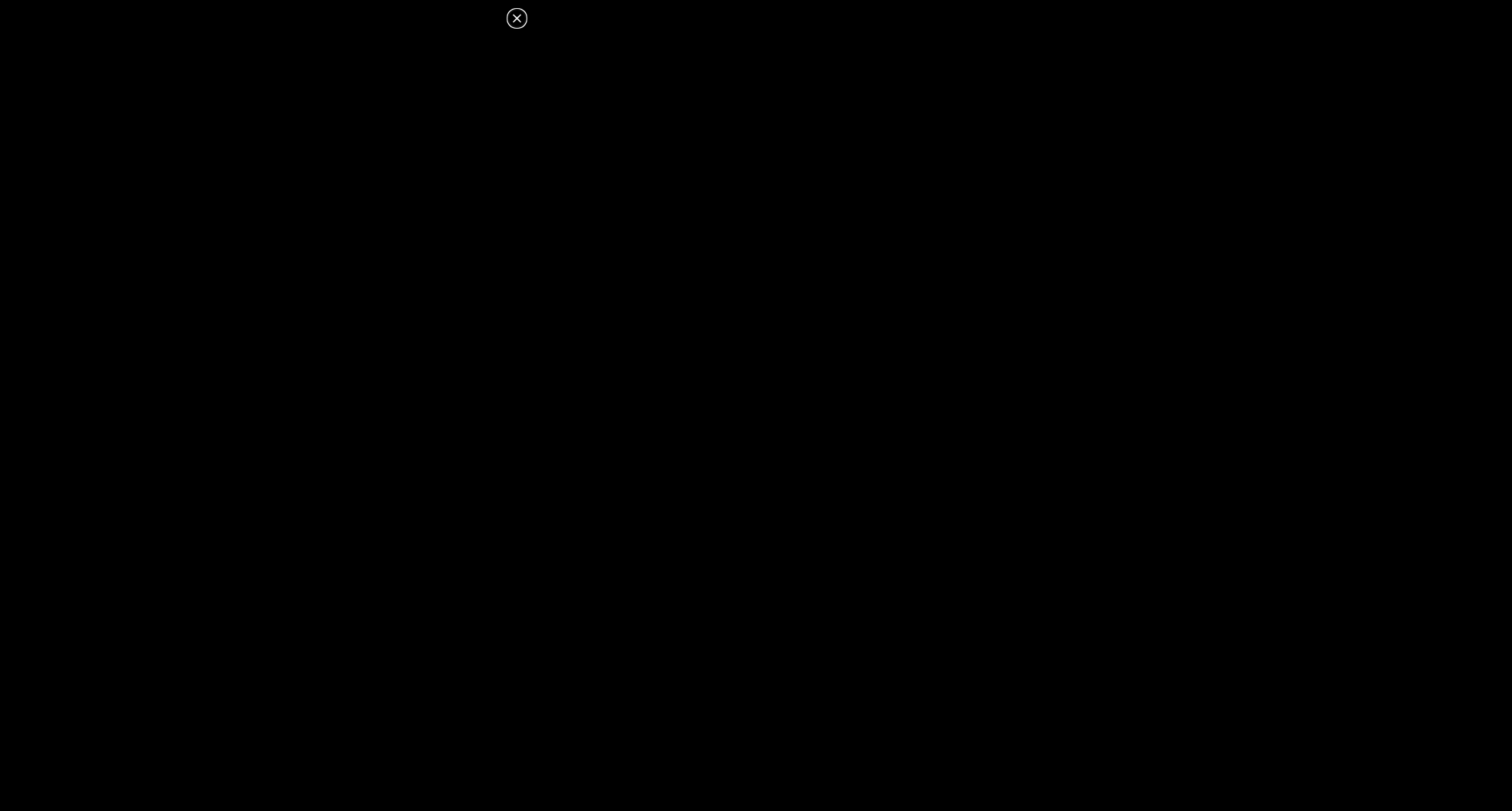
click at [518, 9] on icon at bounding box center [517, 18] width 18 height 18
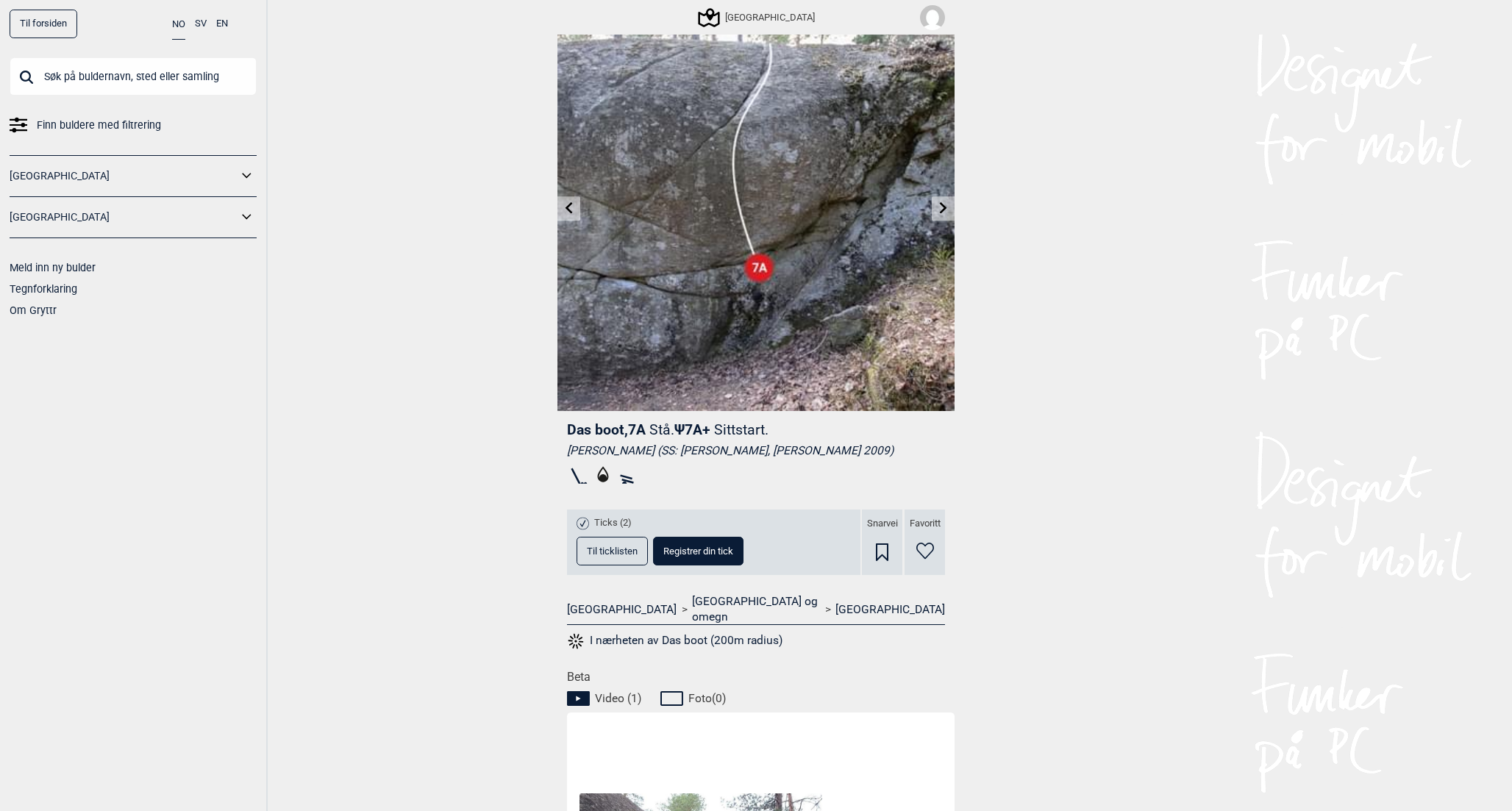
scroll to position [0, 0]
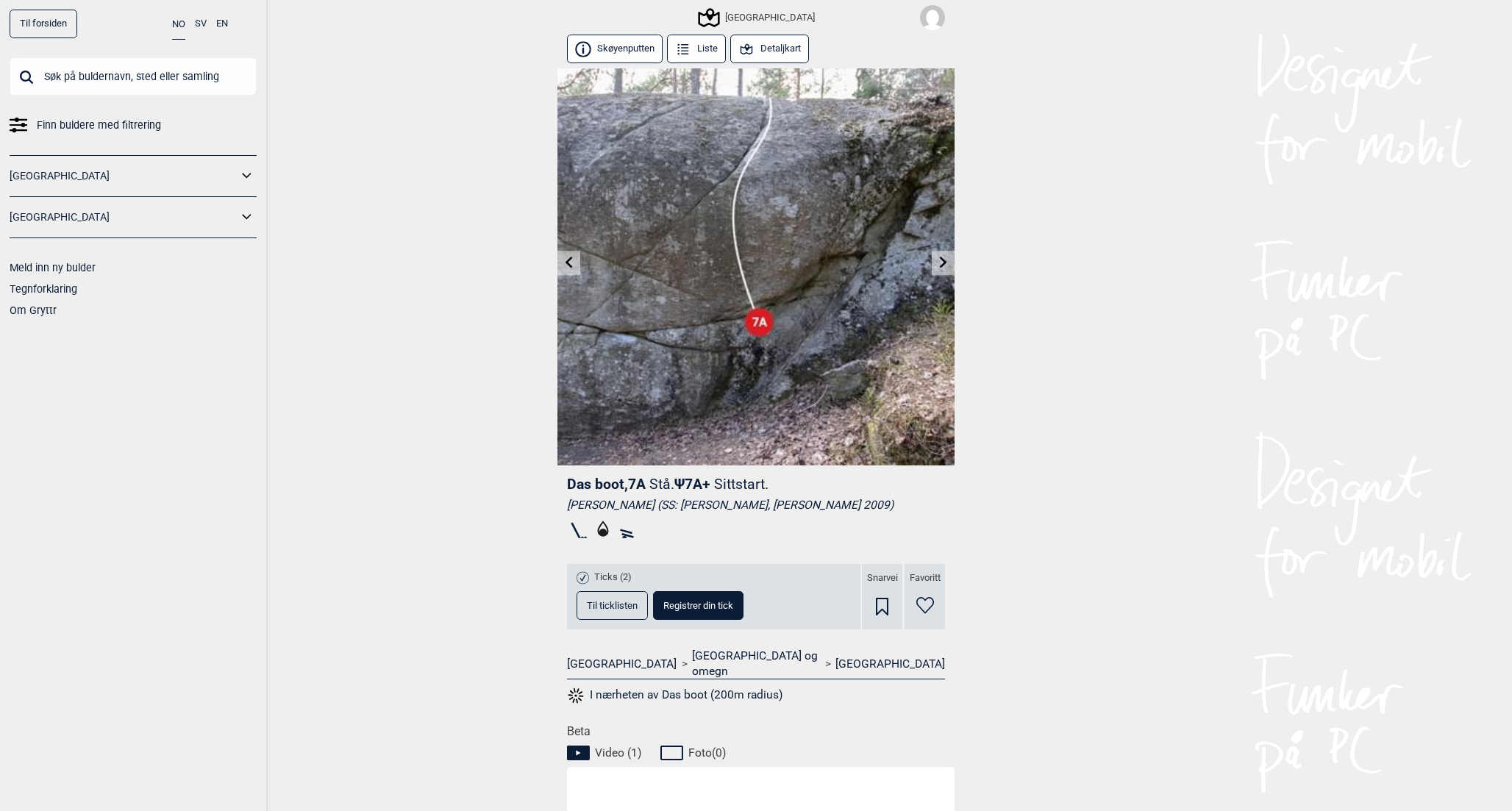
click at [768, 58] on button "Detaljkart" at bounding box center [770, 48] width 78 height 29
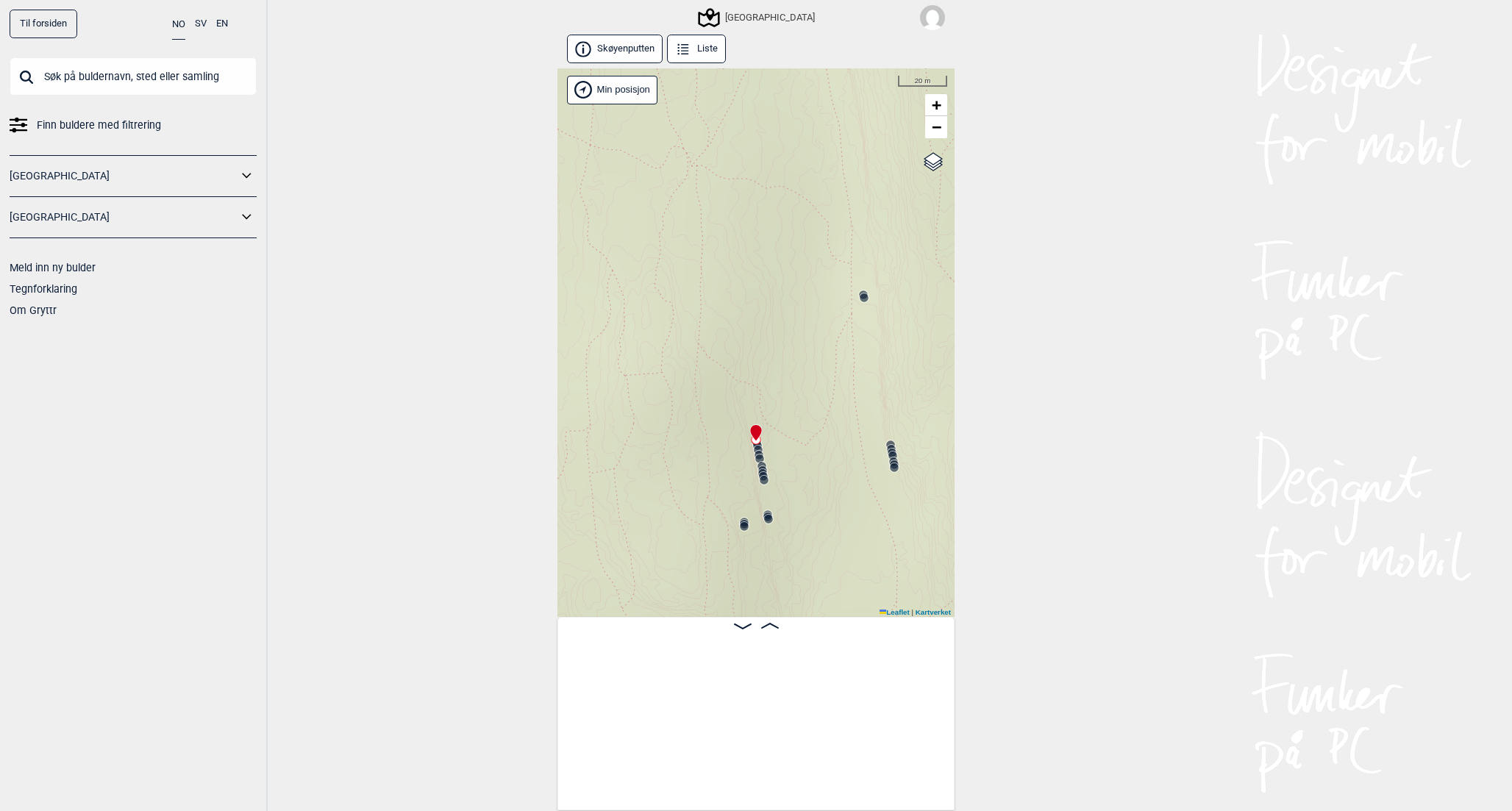
scroll to position [0, 27221]
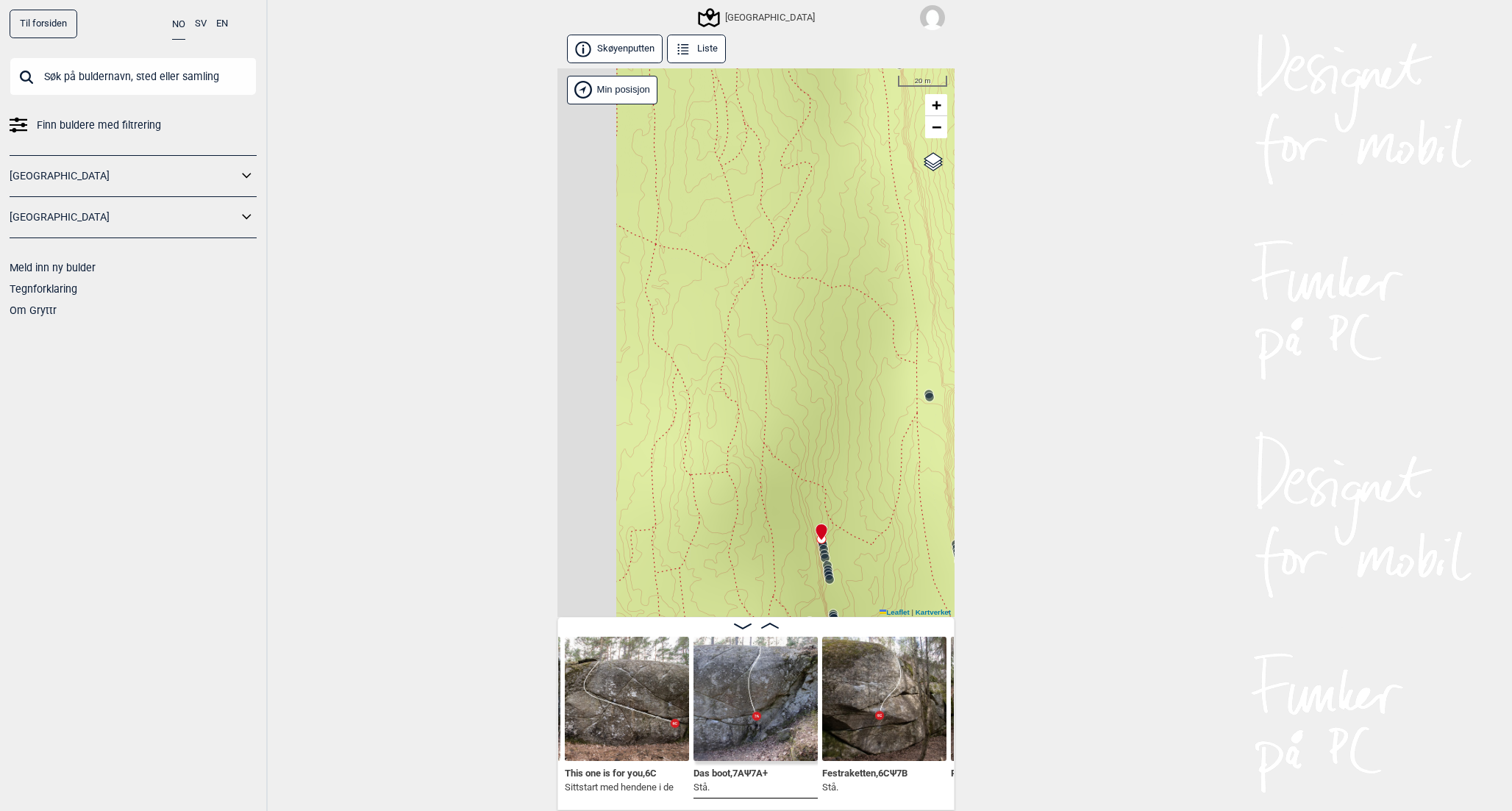
drag, startPoint x: 711, startPoint y: 404, endPoint x: 802, endPoint y: 520, distance: 147.4
click at [802, 519] on div "Speidersteinen Barnehageveggen Cowboyveggen Bølerveggen [GEOGRAPHIC_DATA]" at bounding box center [756, 342] width 397 height 549
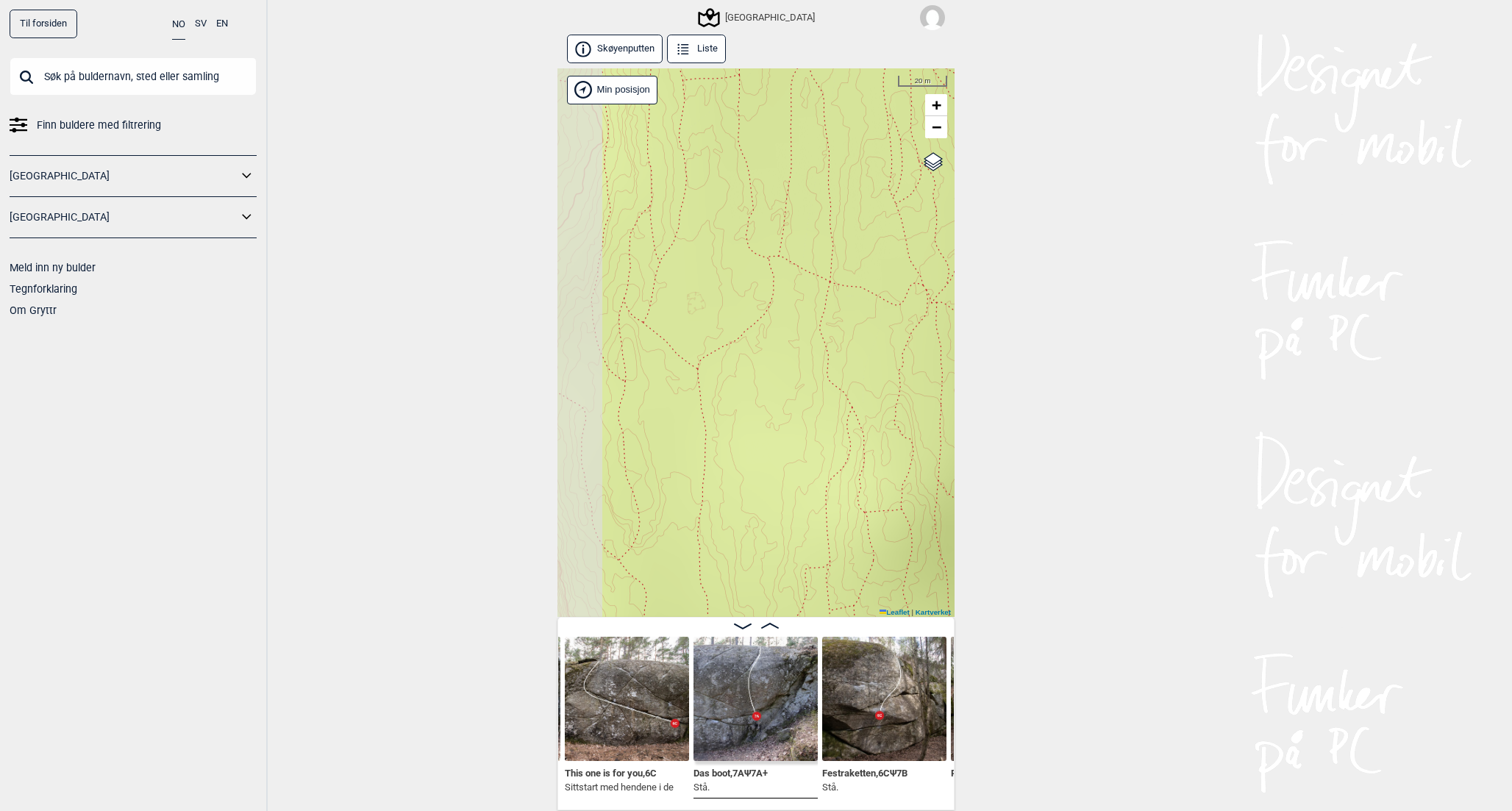
drag, startPoint x: 726, startPoint y: 401, endPoint x: 867, endPoint y: 421, distance: 142.4
click at [867, 421] on div "Speidersteinen Barnehageveggen Cowboyveggen Bølerveggen [GEOGRAPHIC_DATA]" at bounding box center [756, 342] width 397 height 549
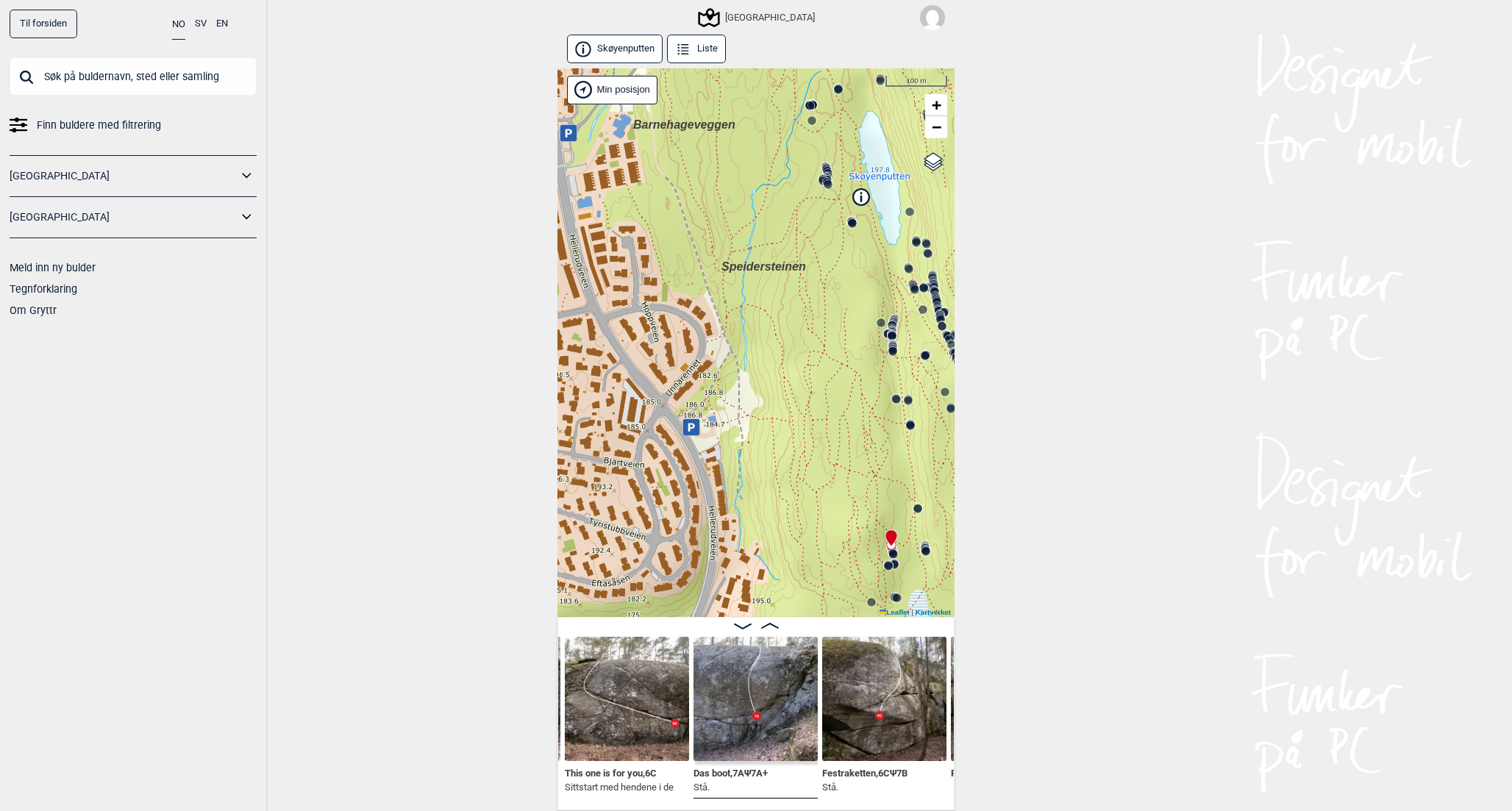
drag, startPoint x: 844, startPoint y: 290, endPoint x: 837, endPoint y: 374, distance: 84.3
click at [837, 374] on div "Speidersteinen Barnehageveggen Cowboyveggen Bølerveggen [GEOGRAPHIC_DATA]" at bounding box center [756, 342] width 397 height 549
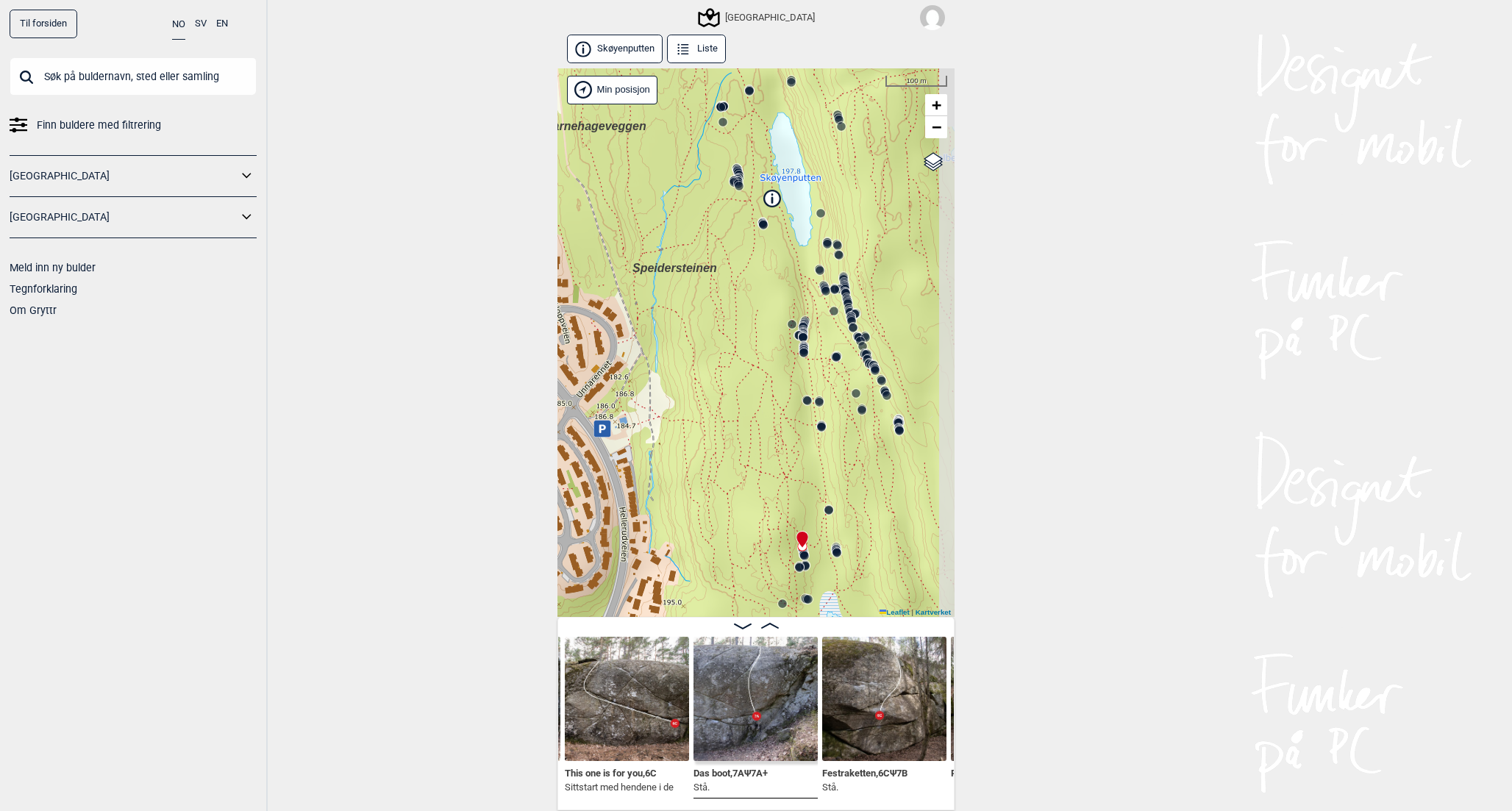
drag, startPoint x: 837, startPoint y: 375, endPoint x: 746, endPoint y: 374, distance: 91.0
click at [746, 374] on div "Speidersteinen Barnehageveggen Cowboyveggen Bølerveggen [GEOGRAPHIC_DATA]" at bounding box center [756, 342] width 397 height 549
click at [768, 198] on icon at bounding box center [770, 196] width 16 height 16
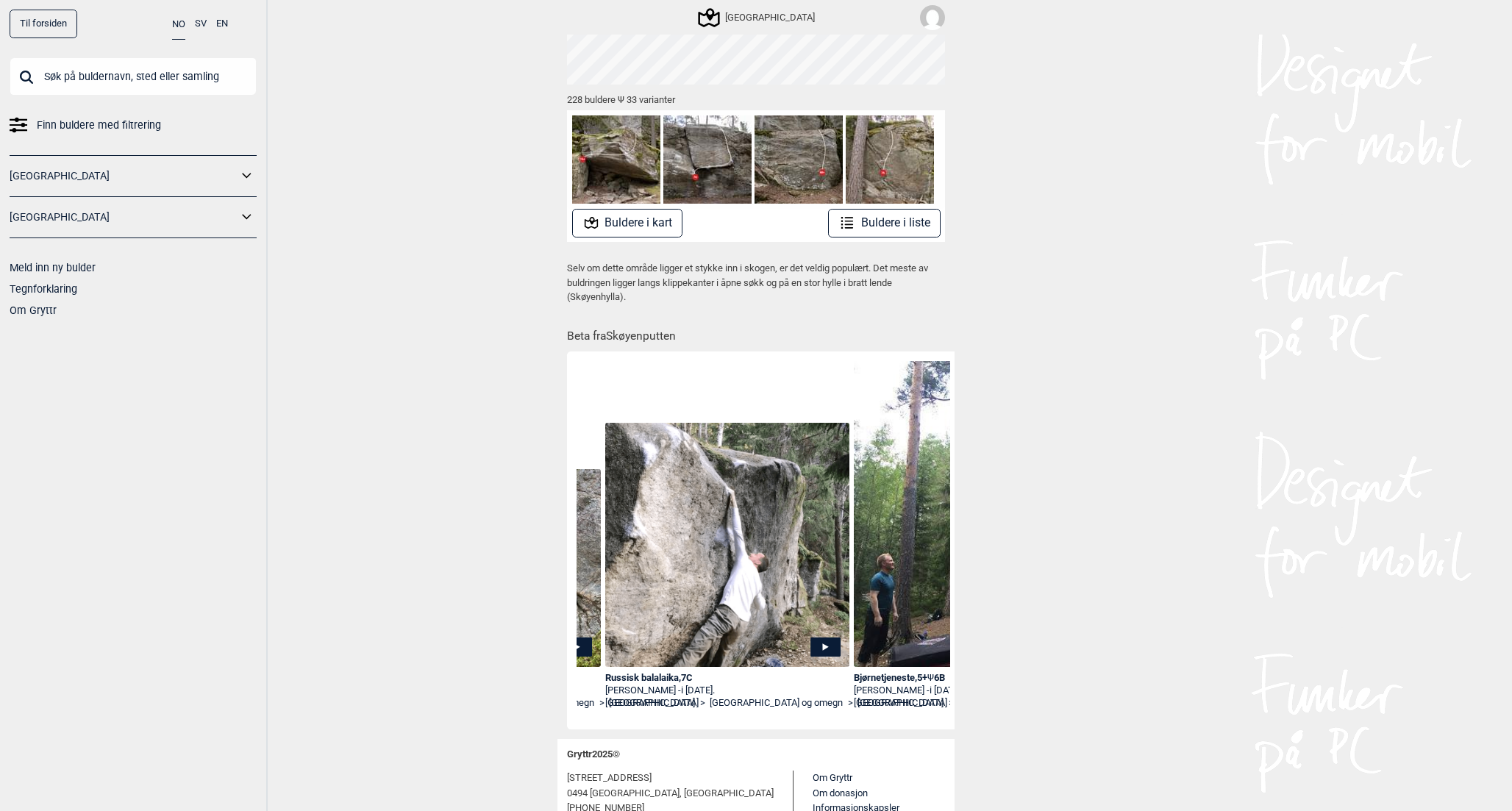
scroll to position [0, 1952]
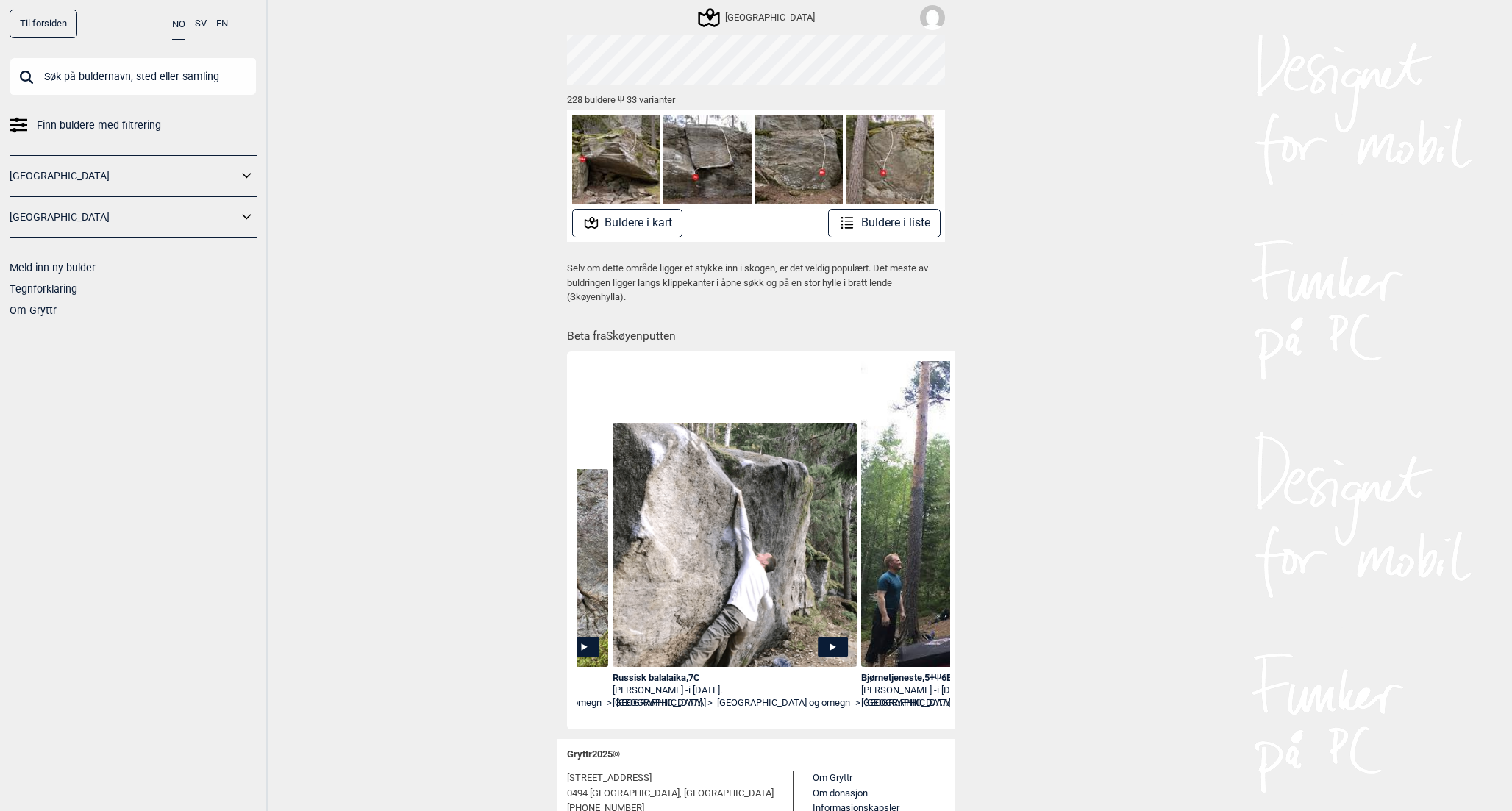
click at [797, 622] on img at bounding box center [735, 544] width 244 height 244
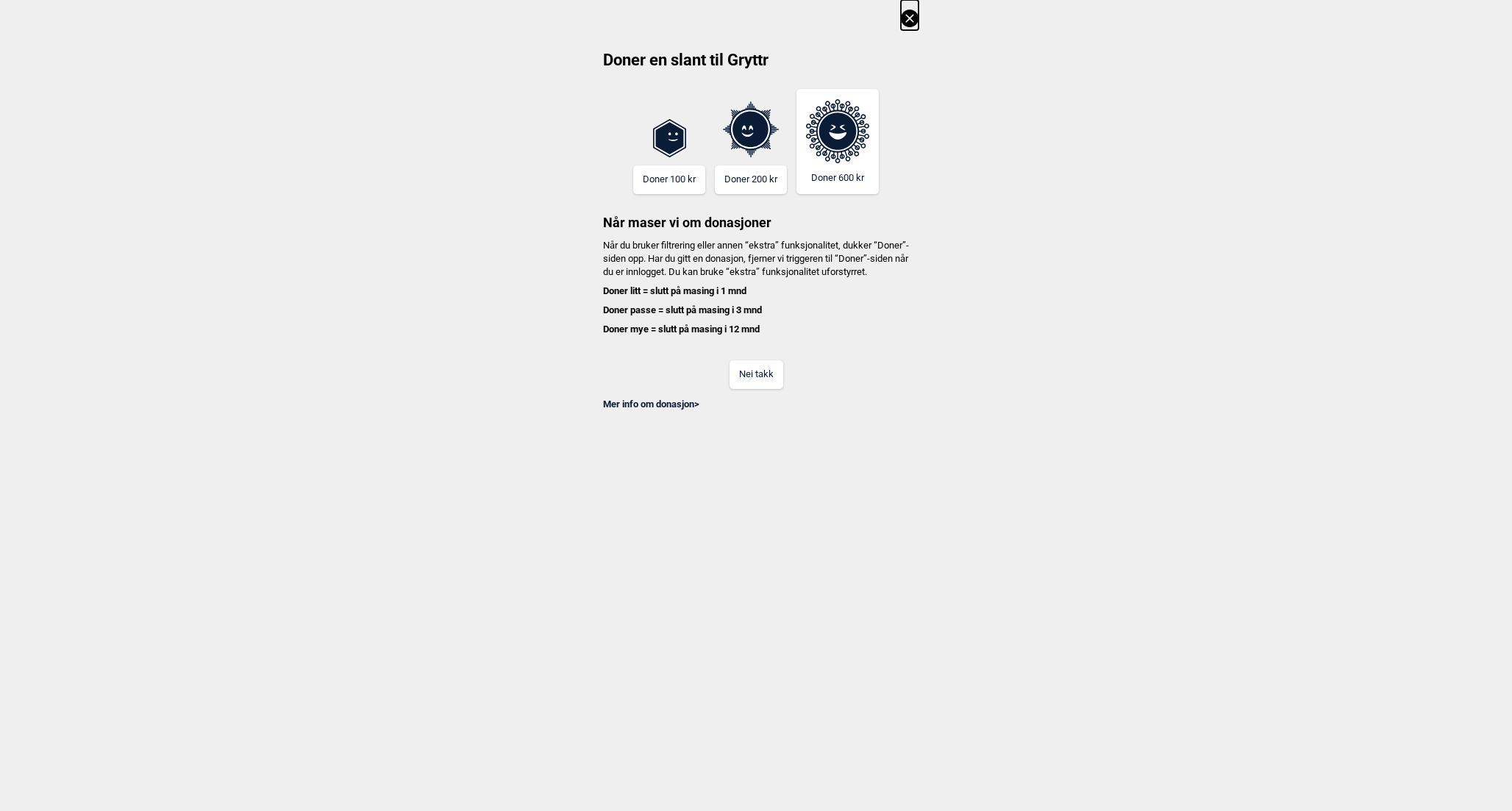
click at [757, 389] on button "Nei takk" at bounding box center [756, 374] width 54 height 29
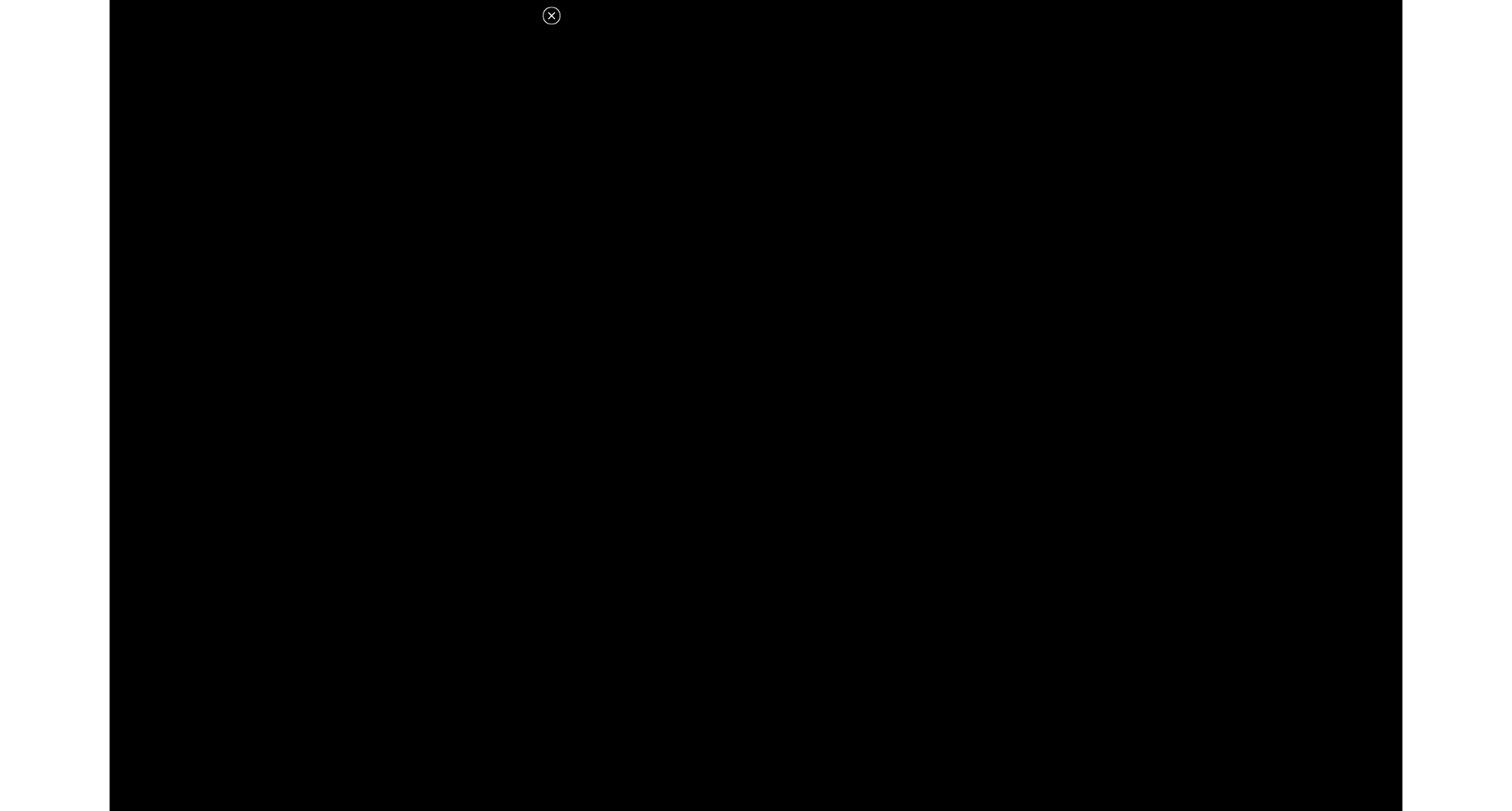
scroll to position [197, 0]
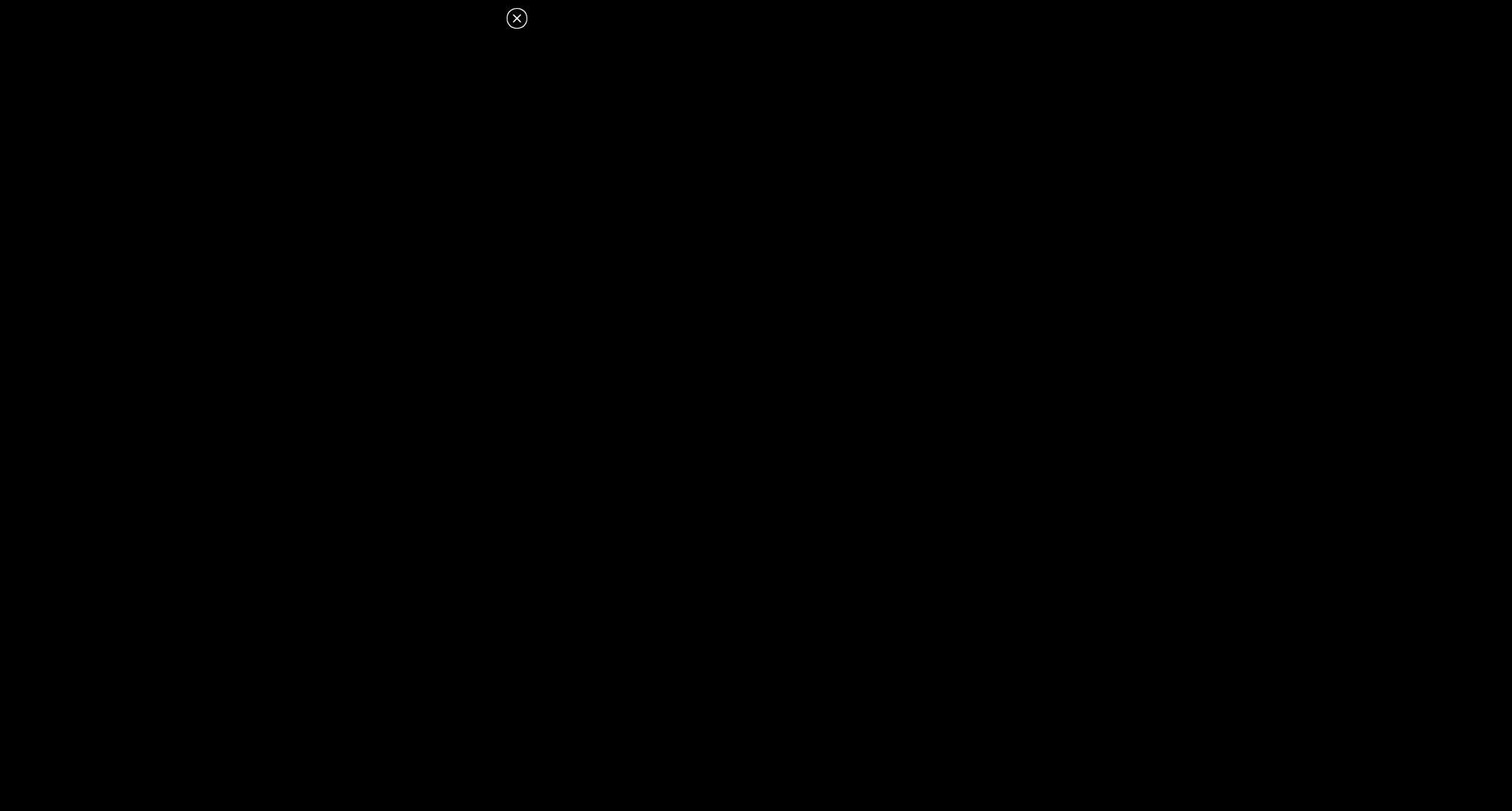
click at [517, 13] on icon at bounding box center [517, 18] width 18 height 18
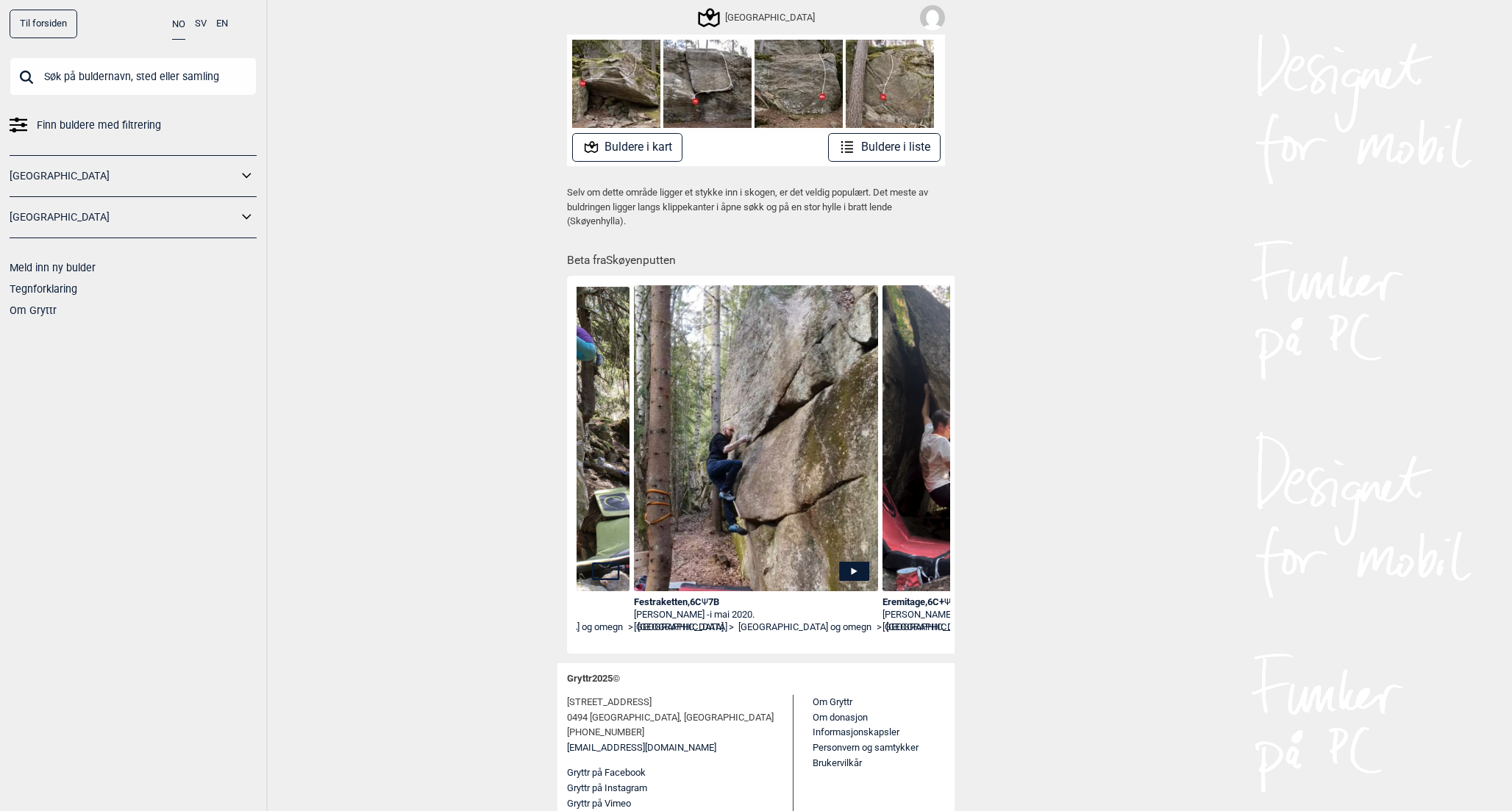
scroll to position [0, 3425]
click at [843, 567] on icon at bounding box center [852, 570] width 30 height 20
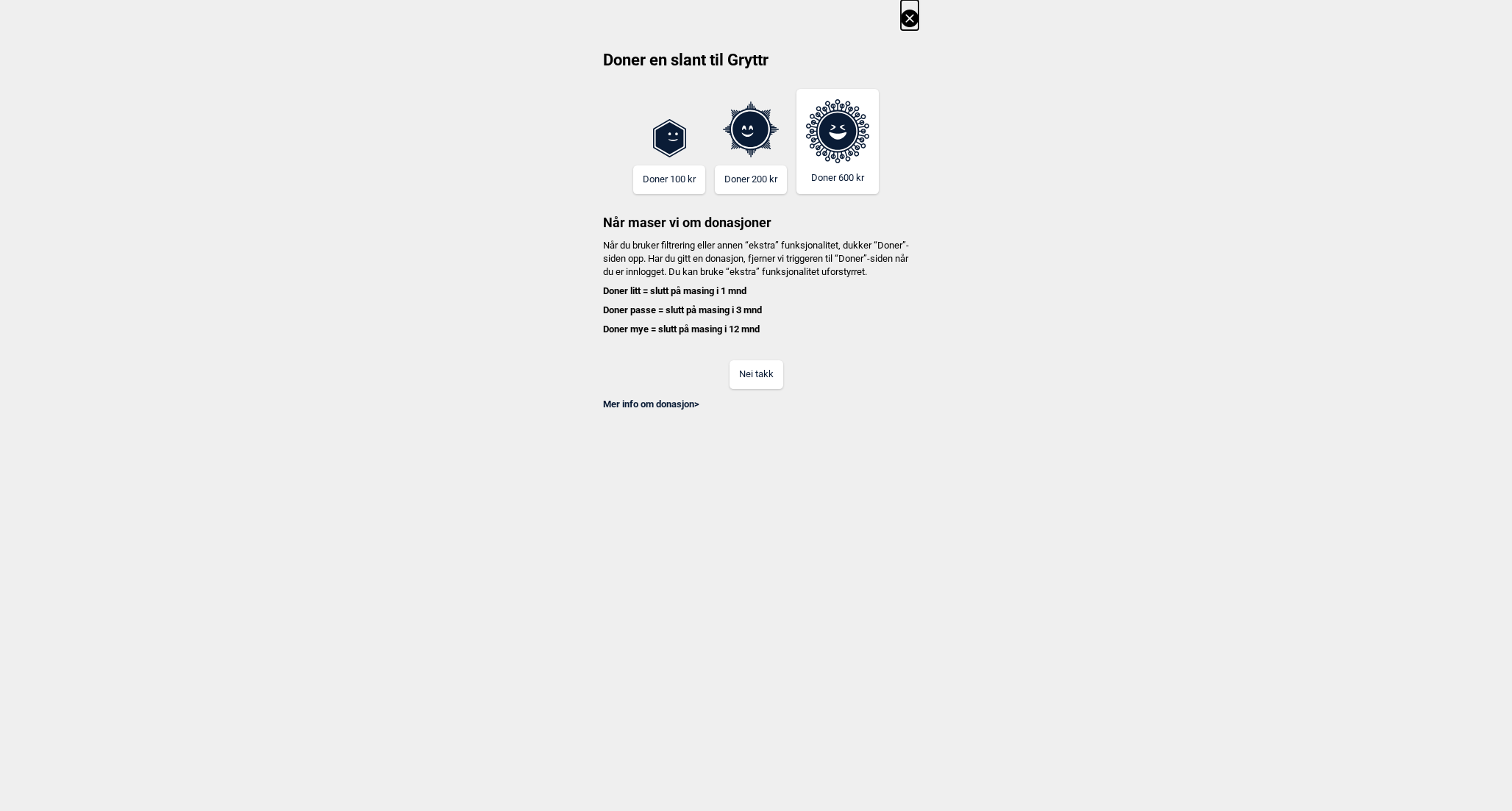
click at [749, 372] on div "Nei takk" at bounding box center [756, 364] width 326 height 48
click at [749, 376] on button "Nei takk" at bounding box center [756, 374] width 54 height 29
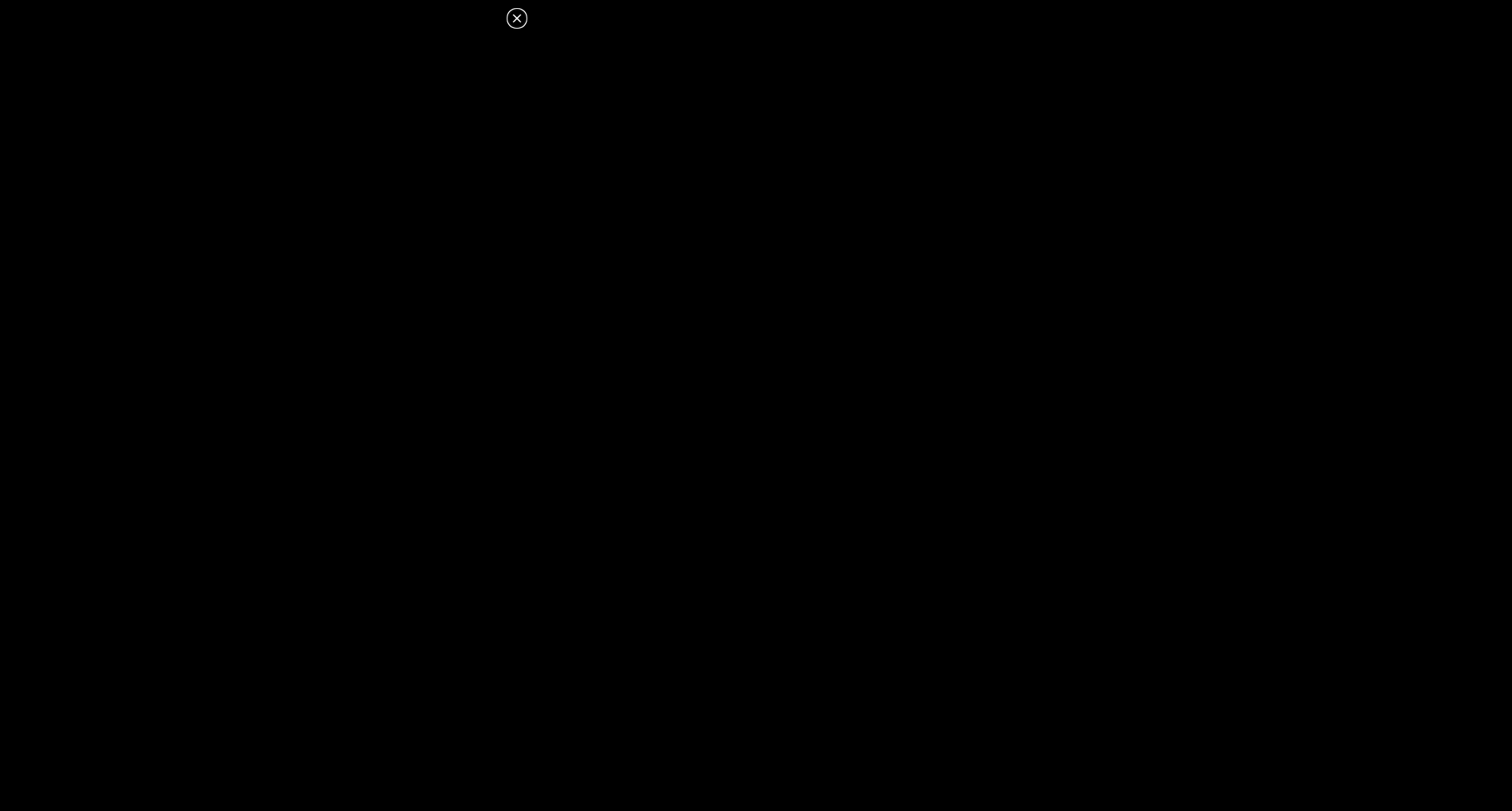
click at [516, 14] on icon at bounding box center [517, 18] width 18 height 18
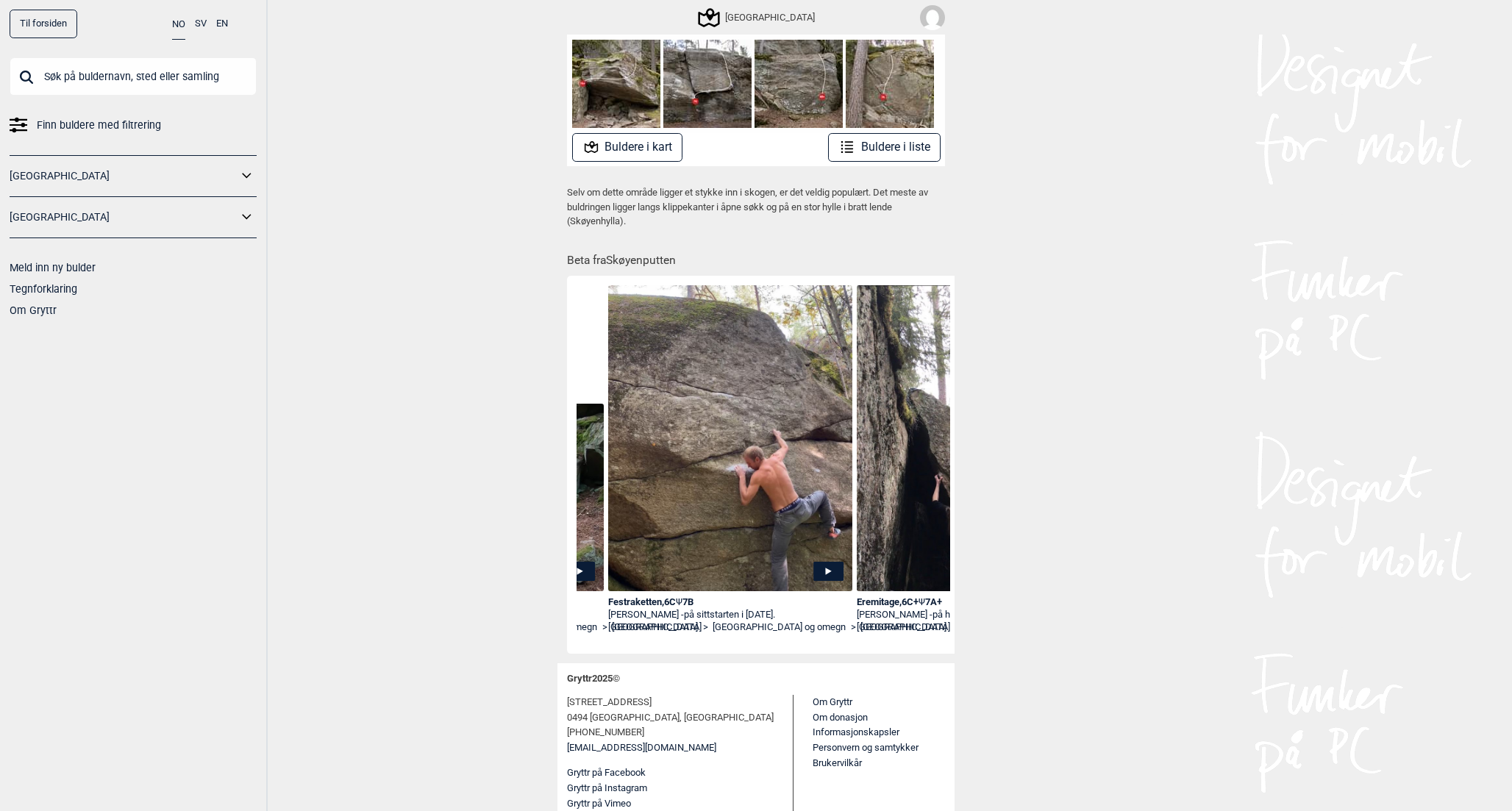
scroll to position [0, 23588]
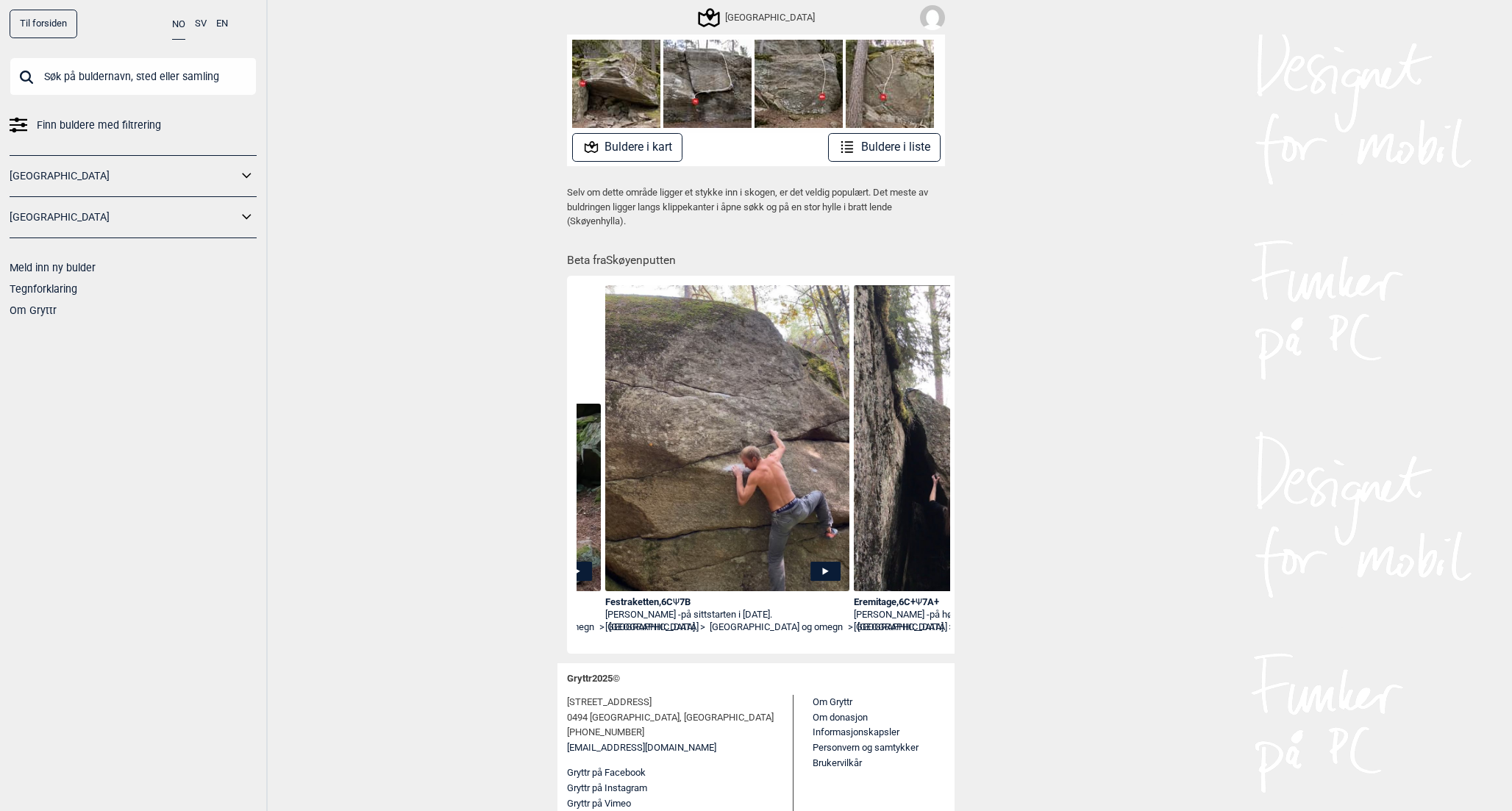
click at [831, 557] on img at bounding box center [728, 451] width 244 height 333
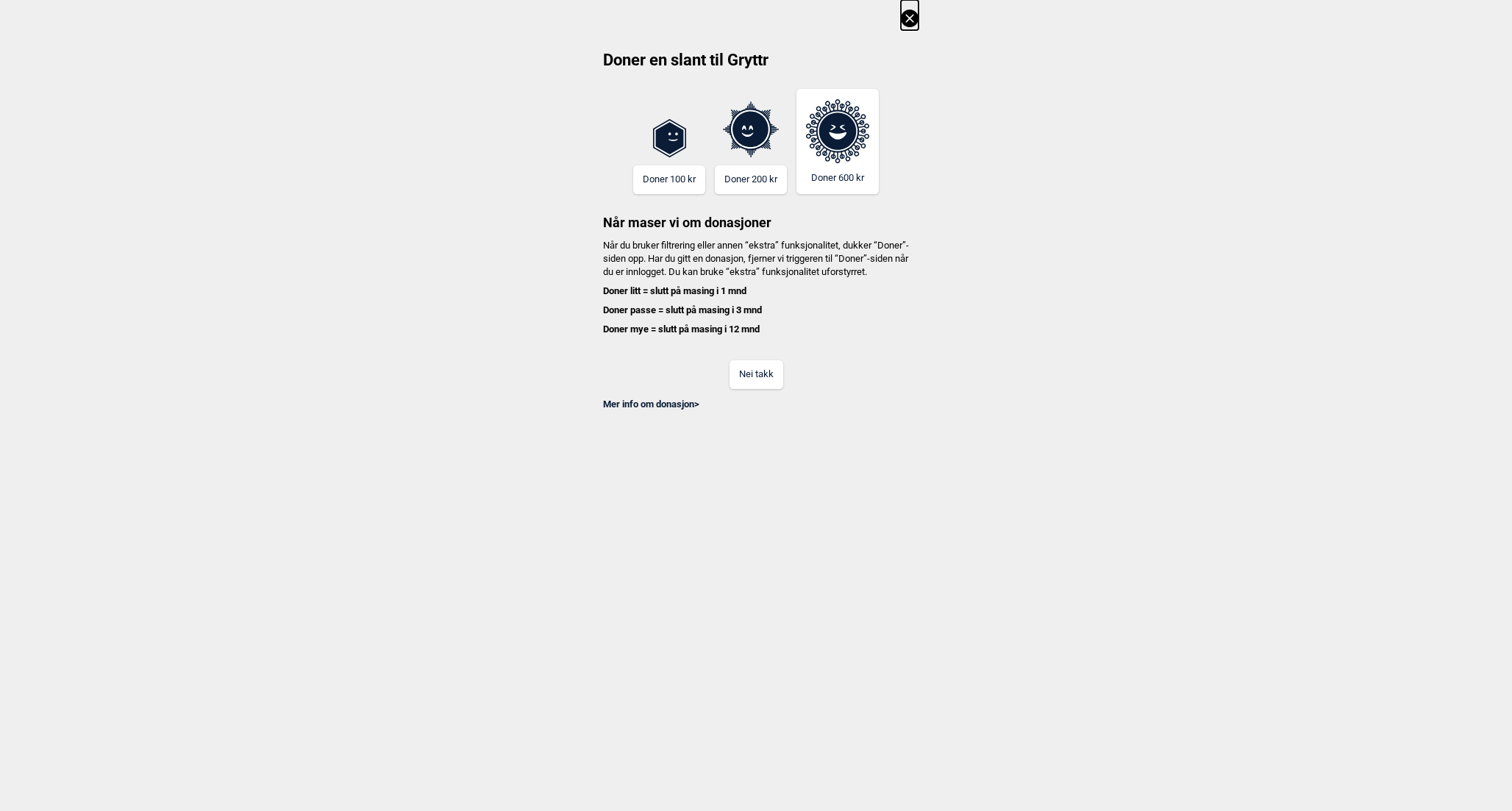
click at [766, 389] on button "Nei takk" at bounding box center [756, 374] width 54 height 29
